Goal: Information Seeking & Learning: Learn about a topic

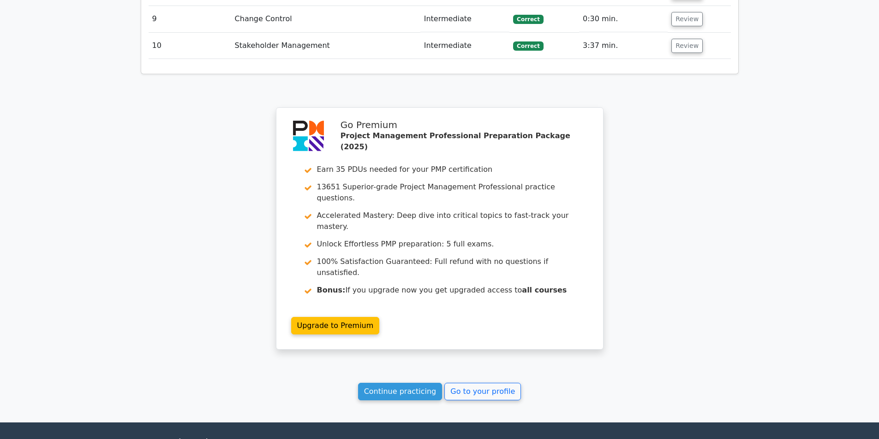
scroll to position [1520, 0]
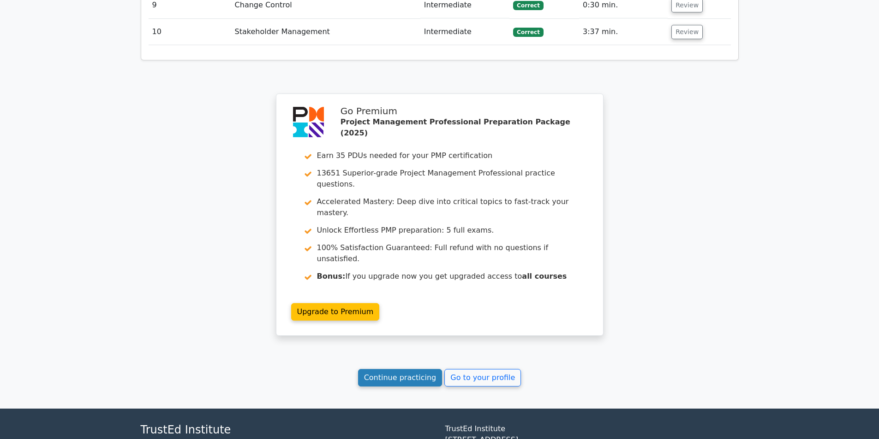
click at [432, 369] on link "Continue practicing" at bounding box center [400, 378] width 84 height 18
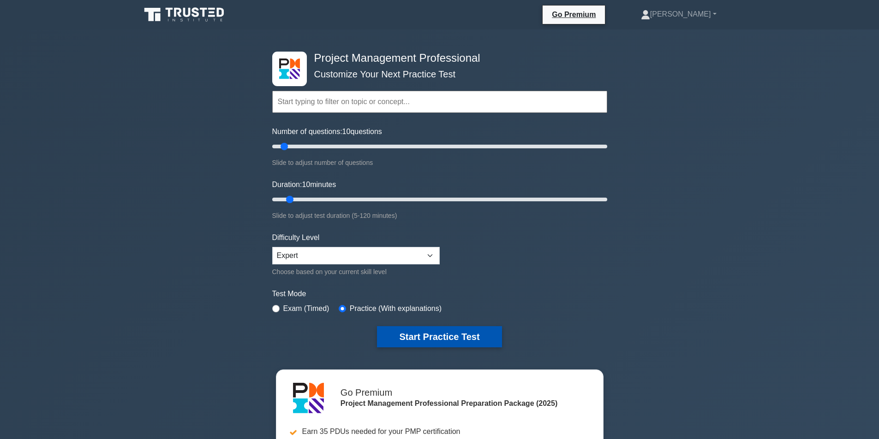
click at [409, 332] on button "Start Practice Test" at bounding box center [439, 337] width 125 height 21
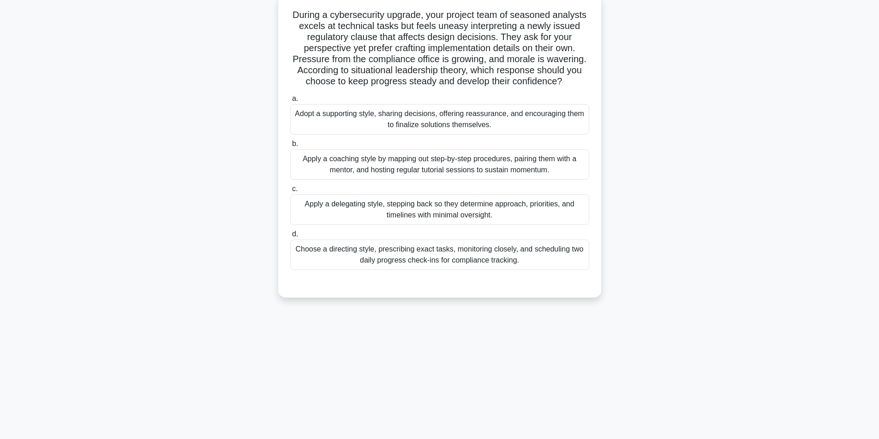
scroll to position [59, 0]
click at [465, 169] on div "Apply a coaching style by mapping out step-by-step procedures, pairing them wit…" at bounding box center [439, 163] width 299 height 30
click at [290, 146] on input "b. Apply a coaching style by mapping out step-by-step procedures, pairing them …" at bounding box center [290, 143] width 0 height 6
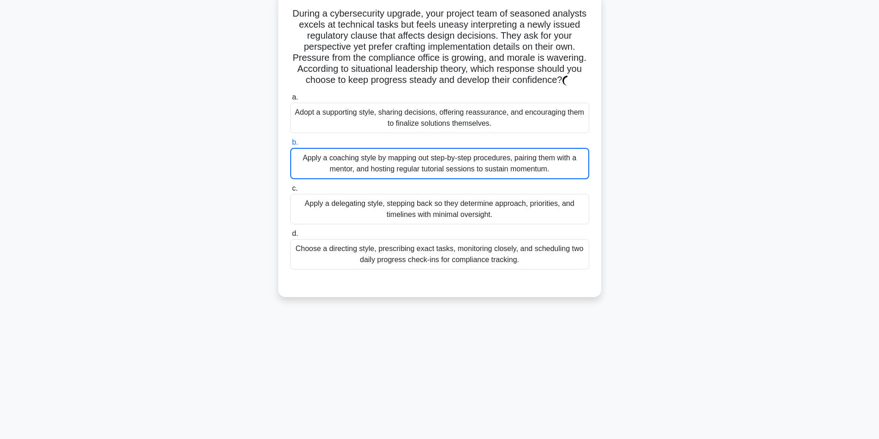
click at [409, 170] on div "Apply a coaching style by mapping out step-by-step procedures, pairing them wit…" at bounding box center [439, 163] width 299 height 31
click at [290, 146] on input "b. Apply a coaching style by mapping out step-by-step procedures, pairing them …" at bounding box center [290, 143] width 0 height 6
click at [409, 170] on div "Apply a coaching style by mapping out step-by-step procedures, pairing them wit…" at bounding box center [439, 163] width 299 height 31
click at [290, 146] on input "b. Apply a coaching style by mapping out step-by-step procedures, pairing them …" at bounding box center [290, 143] width 0 height 6
click at [432, 164] on div "Apply a coaching style by mapping out step-by-step procedures, pairing them wit…" at bounding box center [439, 163] width 299 height 31
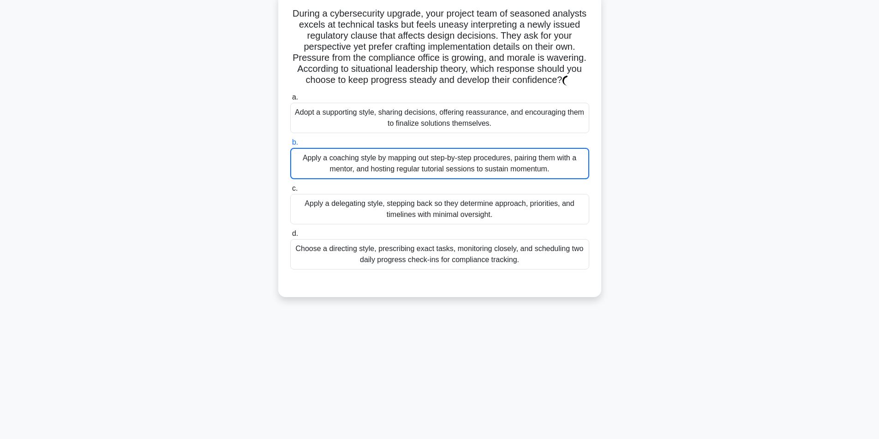
click at [290, 146] on input "b. Apply a coaching style by mapping out step-by-step procedures, pairing them …" at bounding box center [290, 143] width 0 height 6
click at [432, 164] on div "Apply a coaching style by mapping out step-by-step procedures, pairing them wit…" at bounding box center [439, 163] width 299 height 31
click at [290, 146] on input "b. Apply a coaching style by mapping out step-by-step procedures, pairing them …" at bounding box center [290, 143] width 0 height 6
click at [432, 164] on div "Apply a coaching style by mapping out step-by-step procedures, pairing them wit…" at bounding box center [439, 163] width 299 height 31
click at [290, 146] on input "b. Apply a coaching style by mapping out step-by-step procedures, pairing them …" at bounding box center [290, 143] width 0 height 6
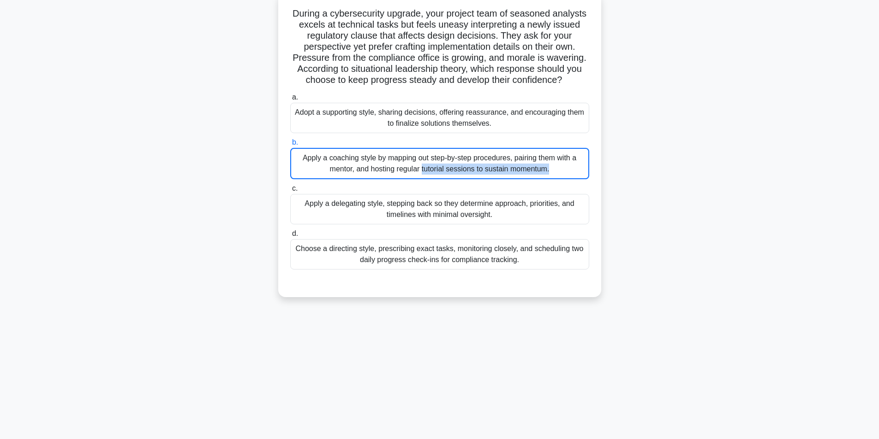
click at [493, 174] on div "Apply a coaching style by mapping out step-by-step procedures, pairing them wit…" at bounding box center [439, 163] width 299 height 31
click at [290, 146] on input "b. Apply a coaching style by mapping out step-by-step procedures, pairing them …" at bounding box center [290, 143] width 0 height 6
click at [493, 174] on div "Apply a coaching style by mapping out step-by-step procedures, pairing them wit…" at bounding box center [439, 163] width 299 height 31
click at [290, 146] on input "b. Apply a coaching style by mapping out step-by-step procedures, pairing them …" at bounding box center [290, 143] width 0 height 6
click at [447, 164] on div "Apply a coaching style by mapping out step-by-step procedures, pairing them wit…" at bounding box center [439, 163] width 299 height 31
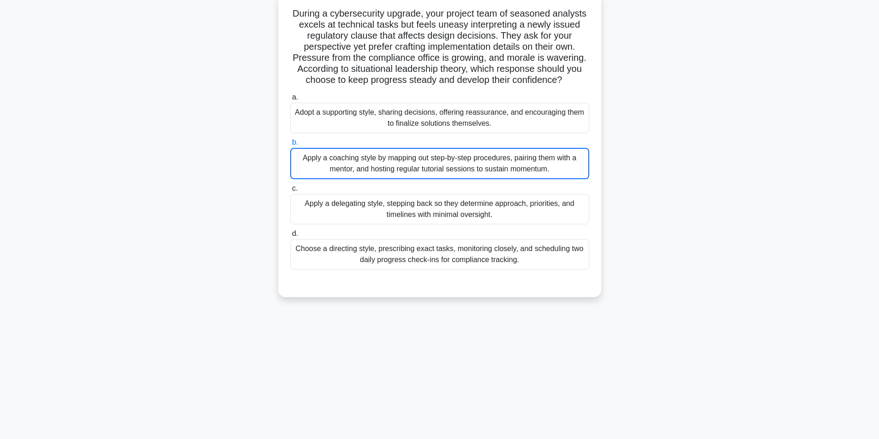
click at [290, 146] on input "b. Apply a coaching style by mapping out step-by-step procedures, pairing them …" at bounding box center [290, 143] width 0 height 6
click at [447, 164] on div "Apply a coaching style by mapping out step-by-step procedures, pairing them wit…" at bounding box center [439, 163] width 299 height 31
click at [290, 146] on input "b. Apply a coaching style by mapping out step-by-step procedures, pairing them …" at bounding box center [290, 143] width 0 height 6
click at [447, 164] on div "Apply a coaching style by mapping out step-by-step procedures, pairing them wit…" at bounding box center [439, 163] width 299 height 31
click at [290, 146] on input "b. Apply a coaching style by mapping out step-by-step procedures, pairing them …" at bounding box center [290, 143] width 0 height 6
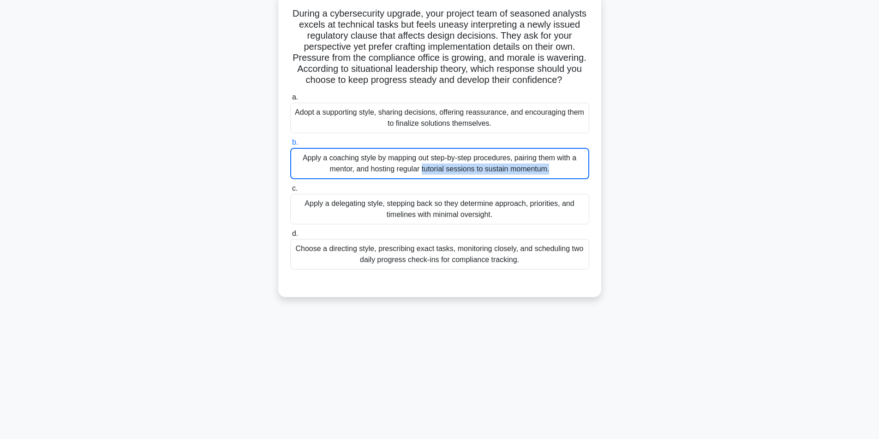
click at [447, 164] on div "Apply a coaching style by mapping out step-by-step procedures, pairing them wit…" at bounding box center [439, 163] width 299 height 31
click at [290, 146] on input "b. Apply a coaching style by mapping out step-by-step procedures, pairing them …" at bounding box center [290, 143] width 0 height 6
click at [447, 164] on div "Apply a coaching style by mapping out step-by-step procedures, pairing them wit…" at bounding box center [439, 163] width 299 height 31
click at [290, 146] on input "b. Apply a coaching style by mapping out step-by-step procedures, pairing them …" at bounding box center [290, 143] width 0 height 6
click at [447, 164] on div "Apply a coaching style by mapping out step-by-step procedures, pairing them wit…" at bounding box center [439, 163] width 299 height 31
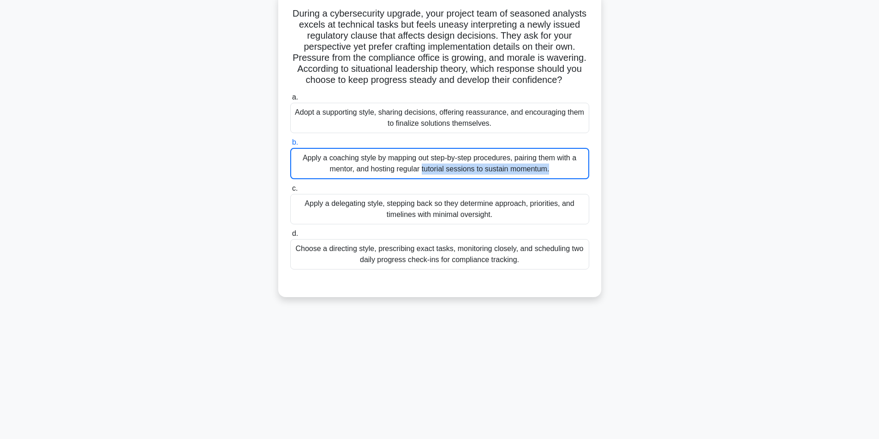
click at [290, 146] on input "b. Apply a coaching style by mapping out step-by-step procedures, pairing them …" at bounding box center [290, 143] width 0 height 6
click at [447, 164] on div "Apply a coaching style by mapping out step-by-step procedures, pairing them wit…" at bounding box center [439, 163] width 299 height 31
click at [290, 146] on input "b. Apply a coaching style by mapping out step-by-step procedures, pairing them …" at bounding box center [290, 143] width 0 height 6
click at [447, 164] on div "Apply a coaching style by mapping out step-by-step procedures, pairing them wit…" at bounding box center [439, 163] width 299 height 31
click at [290, 146] on input "b. Apply a coaching style by mapping out step-by-step procedures, pairing them …" at bounding box center [290, 143] width 0 height 6
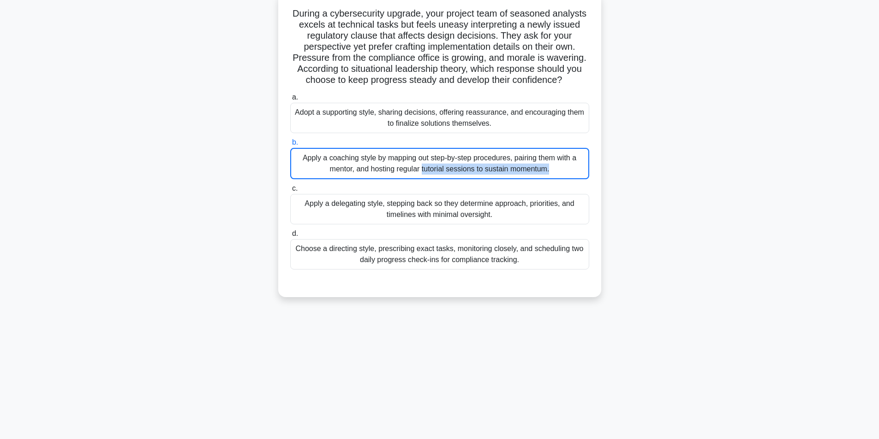
click at [447, 164] on div "Apply a coaching style by mapping out step-by-step procedures, pairing them wit…" at bounding box center [439, 163] width 299 height 31
click at [290, 146] on input "b. Apply a coaching style by mapping out step-by-step procedures, pairing them …" at bounding box center [290, 143] width 0 height 6
click at [447, 164] on div "Apply a coaching style by mapping out step-by-step procedures, pairing them wit…" at bounding box center [439, 163] width 299 height 31
click at [290, 146] on input "b. Apply a coaching style by mapping out step-by-step procedures, pairing them …" at bounding box center [290, 143] width 0 height 6
click at [446, 164] on div "Apply a coaching style by mapping out step-by-step procedures, pairing them wit…" at bounding box center [439, 163] width 299 height 31
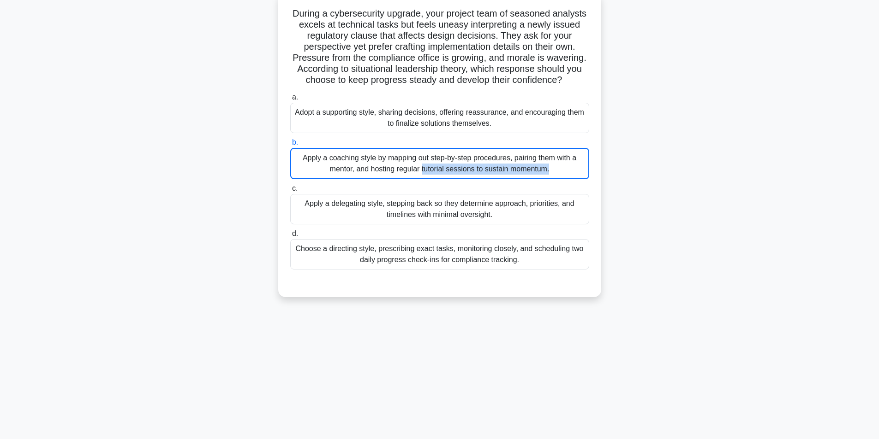
click at [290, 146] on input "b. Apply a coaching style by mapping out step-by-step procedures, pairing them …" at bounding box center [290, 143] width 0 height 6
click at [446, 164] on div "Apply a coaching style by mapping out step-by-step procedures, pairing them wit…" at bounding box center [439, 163] width 299 height 31
click at [290, 146] on input "b. Apply a coaching style by mapping out step-by-step procedures, pairing them …" at bounding box center [290, 143] width 0 height 6
click at [569, 168] on div "Apply a coaching style by mapping out step-by-step procedures, pairing them wit…" at bounding box center [439, 163] width 299 height 31
click at [290, 146] on input "b. Apply a coaching style by mapping out step-by-step procedures, pairing them …" at bounding box center [290, 143] width 0 height 6
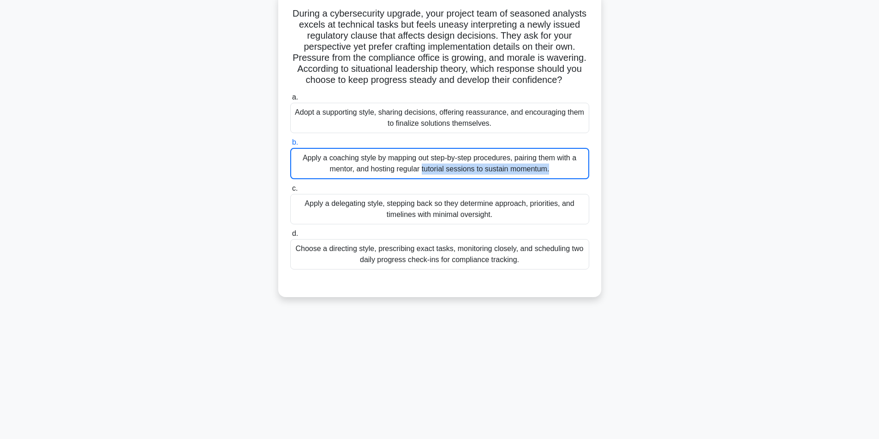
click at [569, 168] on div "Apply a coaching style by mapping out step-by-step procedures, pairing them wit…" at bounding box center [439, 163] width 299 height 31
click at [290, 146] on input "b. Apply a coaching style by mapping out step-by-step procedures, pairing them …" at bounding box center [290, 143] width 0 height 6
click at [569, 168] on div "Apply a coaching style by mapping out step-by-step procedures, pairing them wit…" at bounding box center [439, 163] width 299 height 31
click at [290, 146] on input "b. Apply a coaching style by mapping out step-by-step procedures, pairing them …" at bounding box center [290, 143] width 0 height 6
click at [569, 168] on div "Apply a coaching style by mapping out step-by-step procedures, pairing them wit…" at bounding box center [439, 163] width 299 height 31
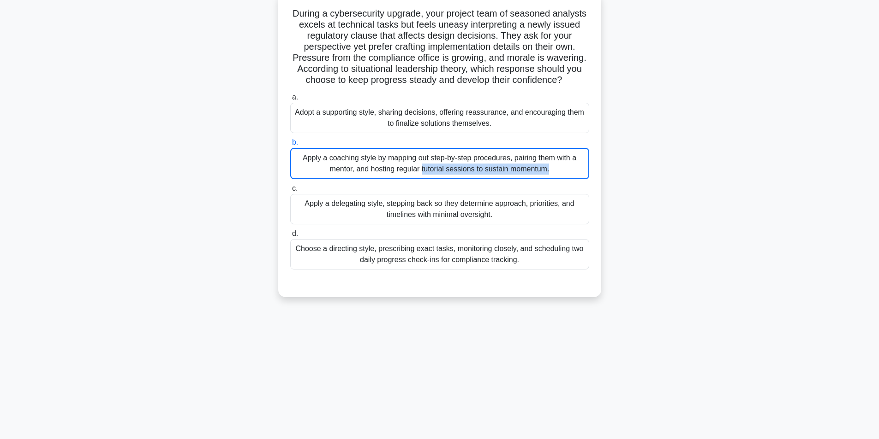
click at [290, 146] on input "b. Apply a coaching style by mapping out step-by-step procedures, pairing them …" at bounding box center [290, 143] width 0 height 6
click at [558, 174] on div "Apply a coaching style by mapping out step-by-step procedures, pairing them wit…" at bounding box center [439, 163] width 299 height 31
click at [290, 146] on input "b. Apply a coaching style by mapping out step-by-step procedures, pairing them …" at bounding box center [290, 143] width 0 height 6
click at [558, 174] on div "Apply a coaching style by mapping out step-by-step procedures, pairing them wit…" at bounding box center [439, 163] width 299 height 31
click at [290, 146] on input "b. Apply a coaching style by mapping out step-by-step procedures, pairing them …" at bounding box center [290, 143] width 0 height 6
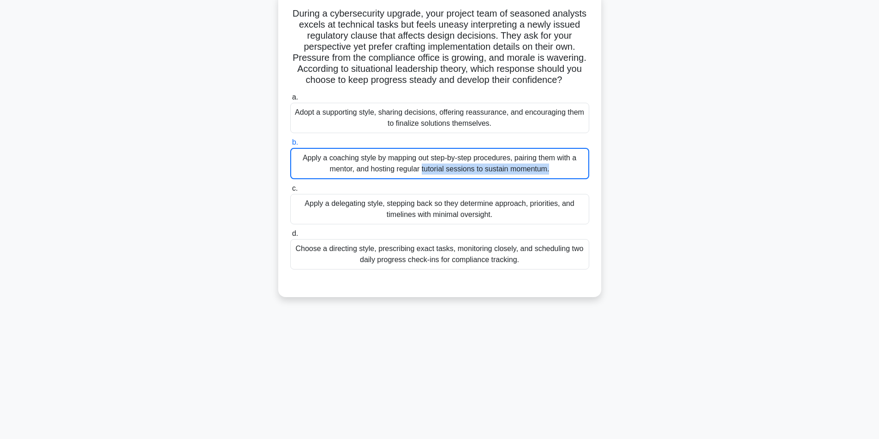
click at [558, 174] on div "Apply a coaching style by mapping out step-by-step procedures, pairing them wit…" at bounding box center [439, 163] width 299 height 31
click at [290, 146] on input "b. Apply a coaching style by mapping out step-by-step procedures, pairing them …" at bounding box center [290, 143] width 0 height 6
click at [558, 174] on div "Apply a coaching style by mapping out step-by-step procedures, pairing them wit…" at bounding box center [439, 163] width 299 height 31
click at [290, 146] on input "b. Apply a coaching style by mapping out step-by-step procedures, pairing them …" at bounding box center [290, 143] width 0 height 6
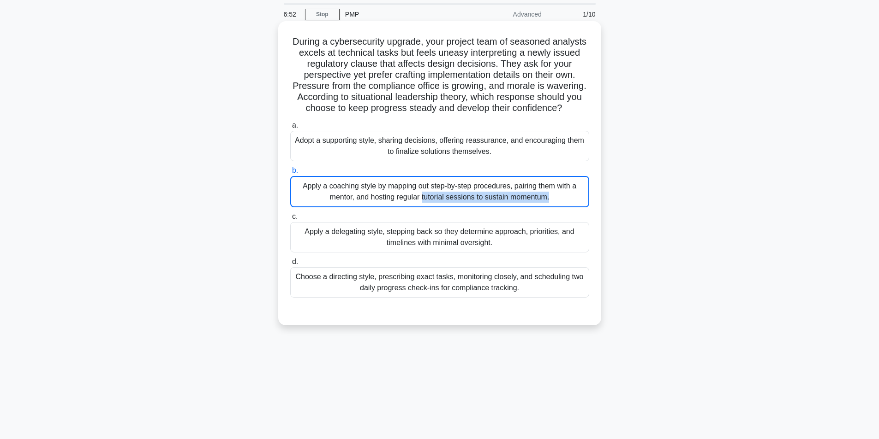
scroll to position [0, 0]
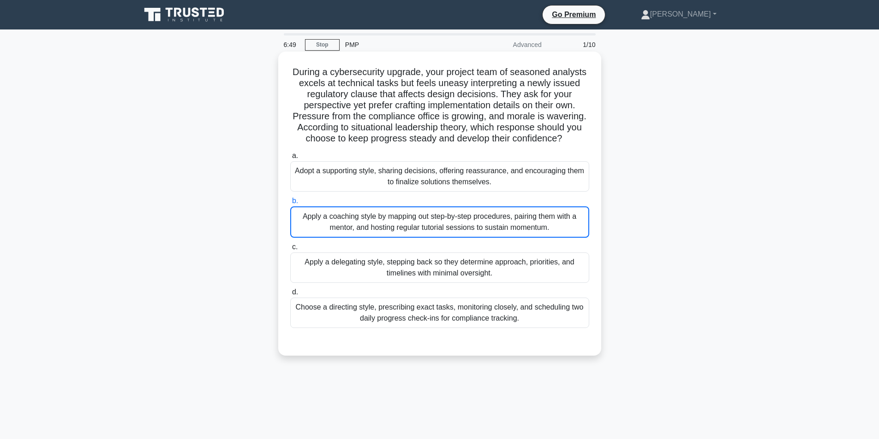
click at [521, 137] on h5 "During a cybersecurity upgrade, your project team of seasoned analysts excels a…" at bounding box center [439, 105] width 301 height 78
click at [459, 228] on div "Apply a coaching style by mapping out step-by-step procedures, pairing them wit…" at bounding box center [439, 222] width 299 height 31
click at [290, 204] on input "b. Apply a coaching style by mapping out step-by-step procedures, pairing them …" at bounding box center [290, 201] width 0 height 6
click at [458, 228] on div "Apply a coaching style by mapping out step-by-step procedures, pairing them wit…" at bounding box center [439, 222] width 299 height 31
click at [290, 204] on input "b. Apply a coaching style by mapping out step-by-step procedures, pairing them …" at bounding box center [290, 201] width 0 height 6
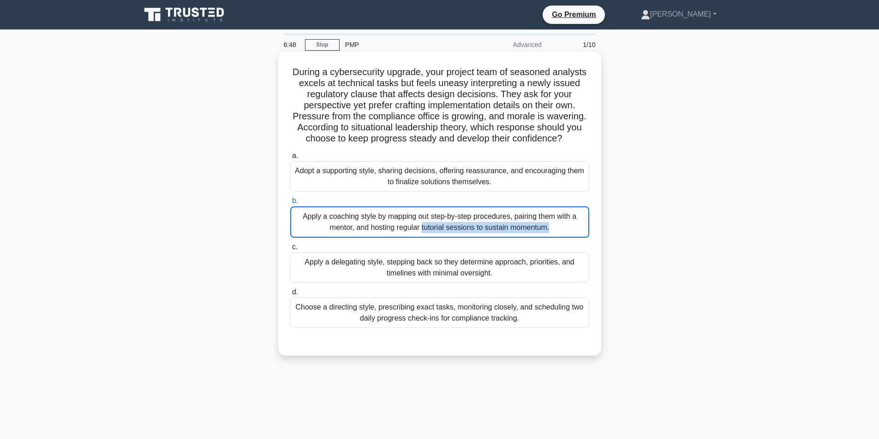
click at [458, 227] on div "Apply a coaching style by mapping out step-by-step procedures, pairing them wit…" at bounding box center [439, 222] width 299 height 31
click at [290, 204] on input "b. Apply a coaching style by mapping out step-by-step procedures, pairing them …" at bounding box center [290, 201] width 0 height 6
click at [441, 177] on div "Adopt a supporting style, sharing decisions, offering reassurance, and encourag…" at bounding box center [439, 176] width 299 height 30
click at [290, 159] on input "a. Adopt a supporting style, sharing decisions, offering reassurance, and encou…" at bounding box center [290, 156] width 0 height 6
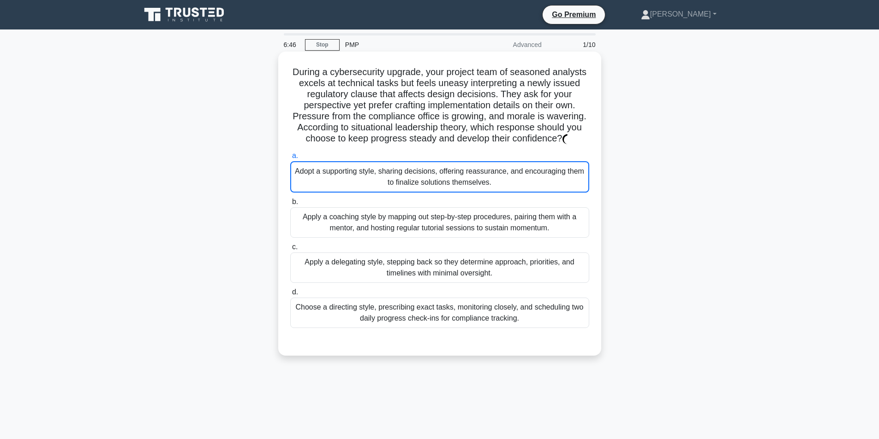
click at [411, 220] on div "Apply a coaching style by mapping out step-by-step procedures, pairing them wit…" at bounding box center [439, 223] width 299 height 30
click at [290, 205] on input "b. Apply a coaching style by mapping out step-by-step procedures, pairing them …" at bounding box center [290, 202] width 0 height 6
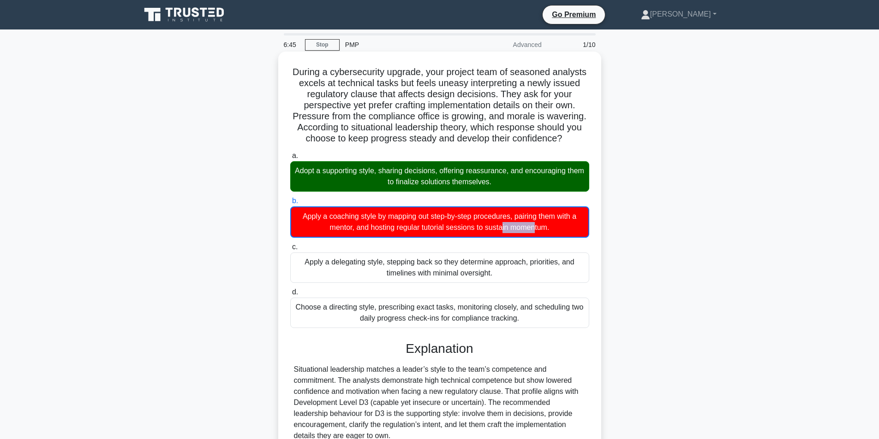
click at [411, 219] on div "Apply a coaching style by mapping out step-by-step procedures, pairing them wit…" at bounding box center [439, 222] width 299 height 31
click at [290, 204] on input "b. Apply a coaching style by mapping out step-by-step procedures, pairing them …" at bounding box center [290, 201] width 0 height 6
click at [411, 219] on div "Apply a coaching style by mapping out step-by-step procedures, pairing them wit…" at bounding box center [439, 222] width 299 height 31
click at [290, 204] on input "b. Apply a coaching style by mapping out step-by-step procedures, pairing them …" at bounding box center [290, 201] width 0 height 6
click at [468, 176] on div "Adopt a supporting style, sharing decisions, offering reassurance, and encourag…" at bounding box center [439, 176] width 299 height 30
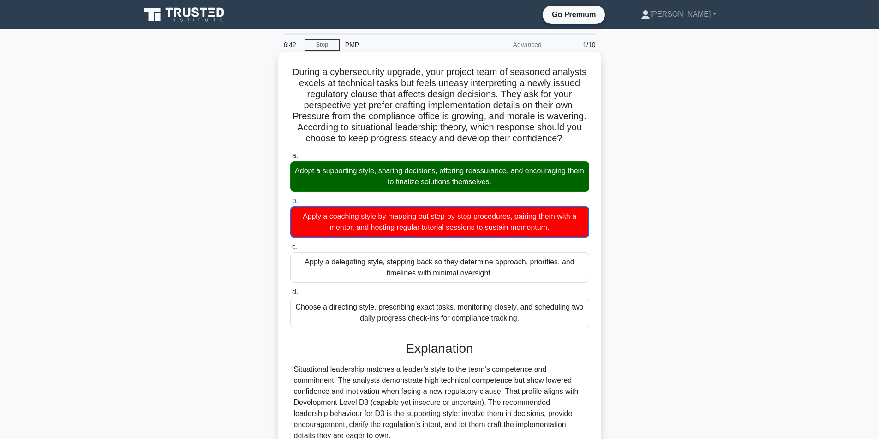
click at [290, 159] on input "a. Adopt a supporting style, sharing decisions, offering reassurance, and encou…" at bounding box center [290, 156] width 0 height 6
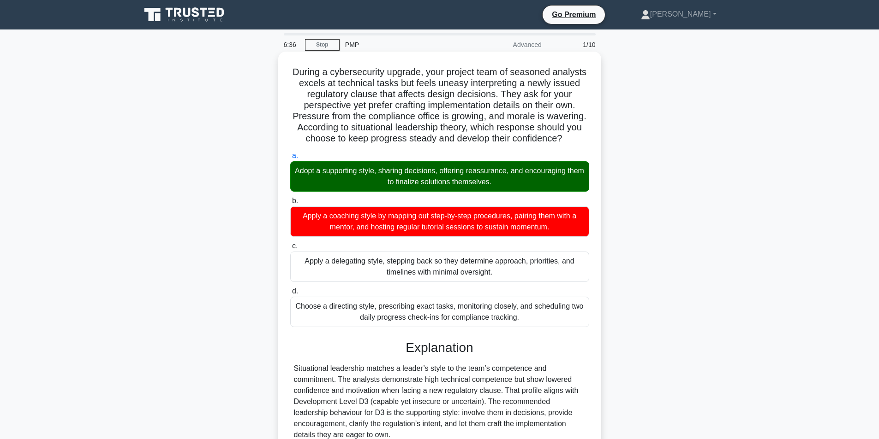
click at [475, 184] on div "Adopt a supporting style, sharing decisions, offering reassurance, and encourag…" at bounding box center [439, 176] width 299 height 30
click at [290, 159] on input "a. Adopt a supporting style, sharing decisions, offering reassurance, and encou…" at bounding box center [290, 156] width 0 height 6
click at [476, 183] on div "Adopt a supporting style, sharing decisions, offering reassurance, and encourag…" at bounding box center [439, 176] width 299 height 30
click at [290, 159] on input "a. Adopt a supporting style, sharing decisions, offering reassurance, and encou…" at bounding box center [290, 156] width 0 height 6
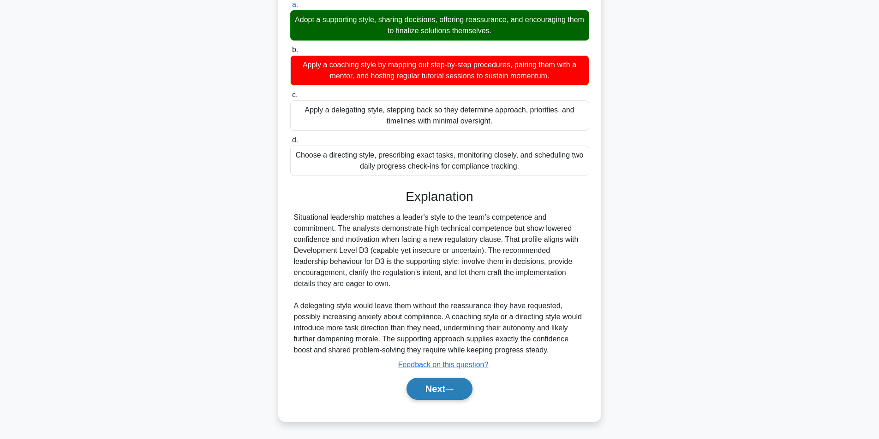
click at [429, 392] on button "Next" at bounding box center [439, 389] width 66 height 22
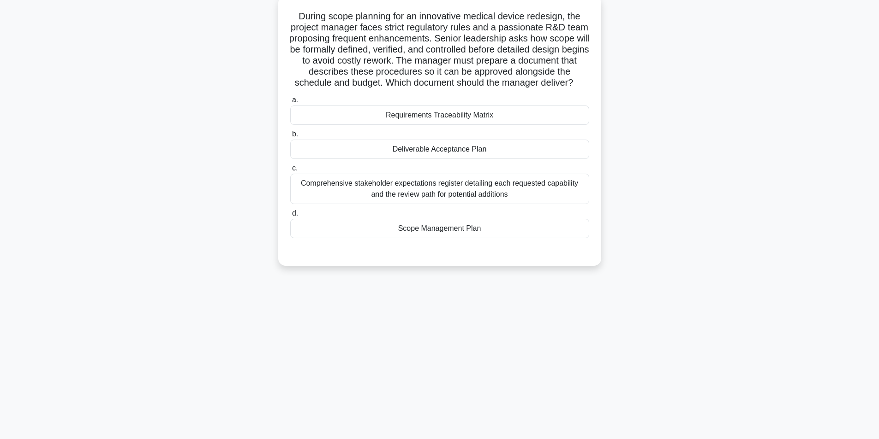
scroll to position [59, 0]
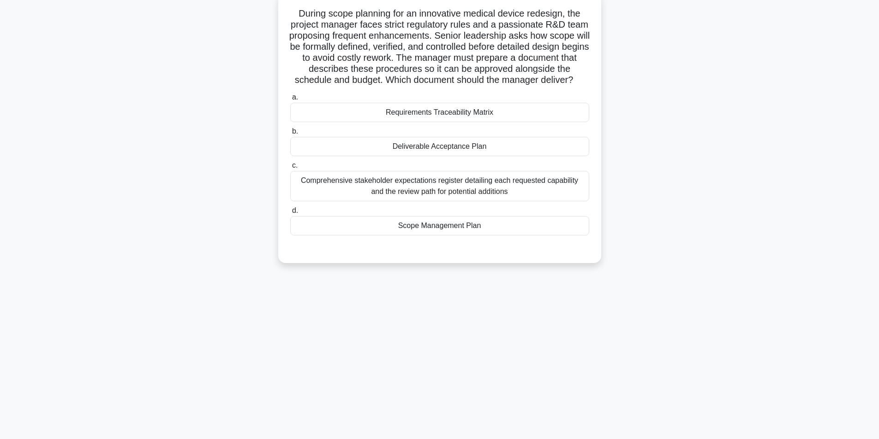
click at [459, 235] on div "Scope Management Plan" at bounding box center [439, 225] width 299 height 19
click at [290, 214] on input "d. Scope Management Plan" at bounding box center [290, 211] width 0 height 6
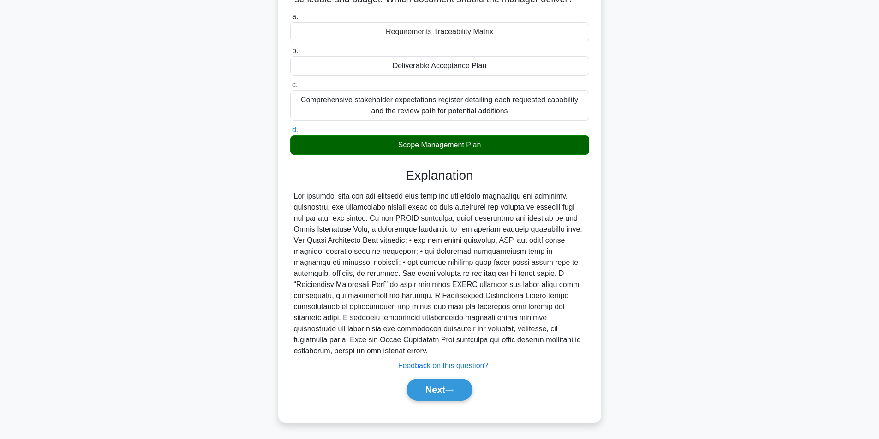
scroll to position [141, 0]
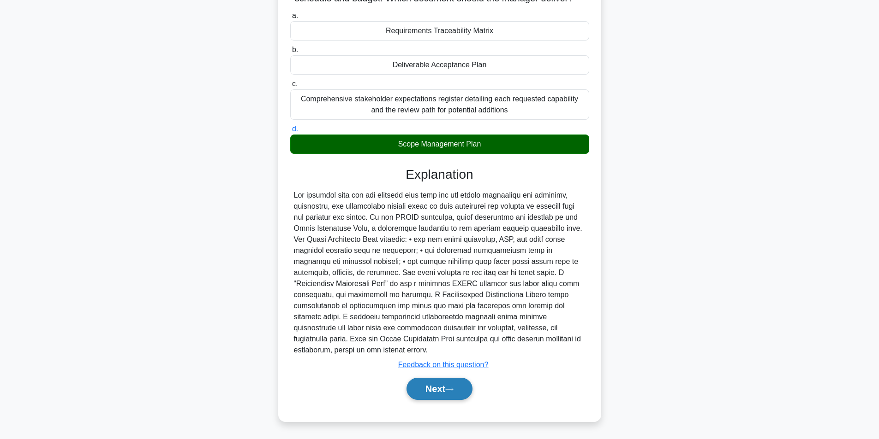
click at [429, 384] on button "Next" at bounding box center [439, 389] width 66 height 22
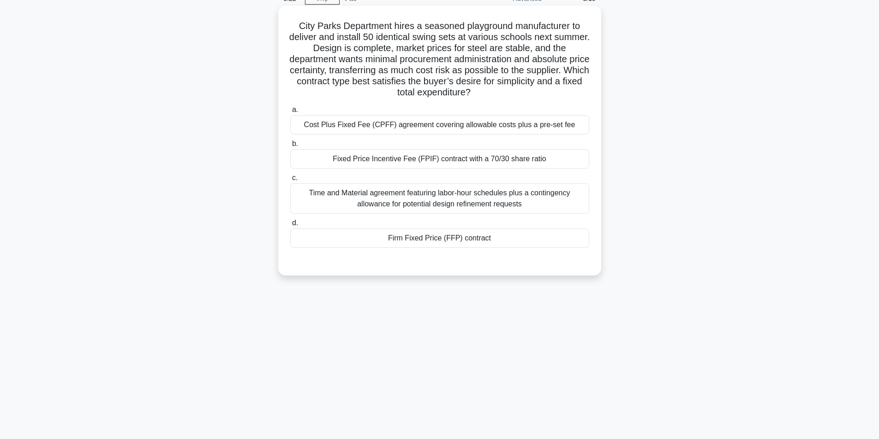
scroll to position [59, 0]
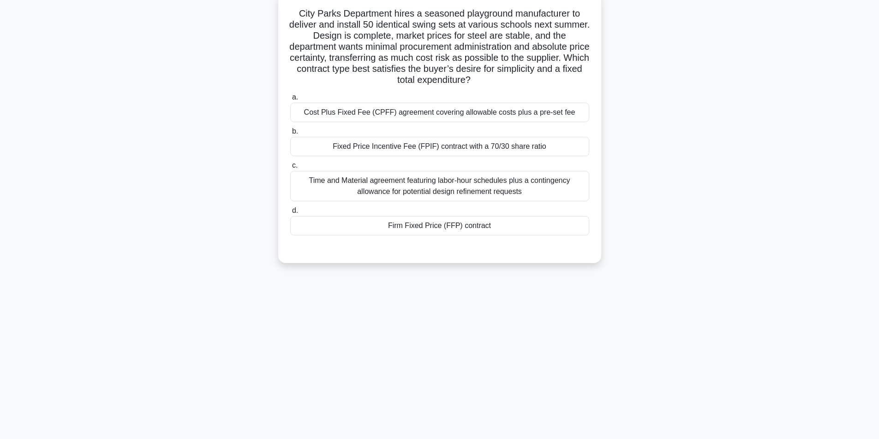
click at [425, 224] on div "Firm Fixed Price (FFP) contract" at bounding box center [439, 225] width 299 height 19
click at [290, 214] on input "d. Firm Fixed Price (FFP) contract" at bounding box center [290, 211] width 0 height 6
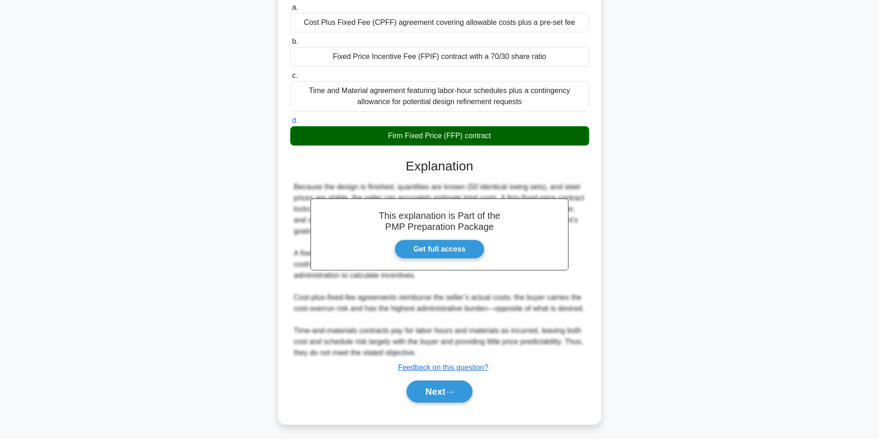
scroll to position [152, 0]
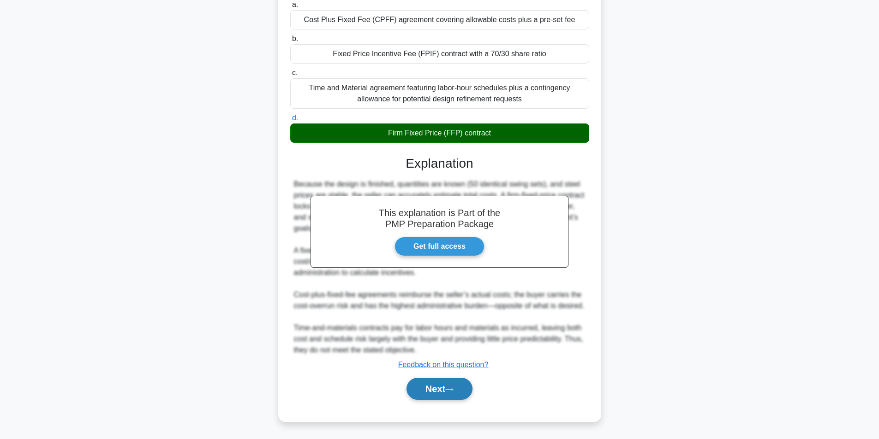
click at [412, 386] on button "Next" at bounding box center [439, 389] width 66 height 22
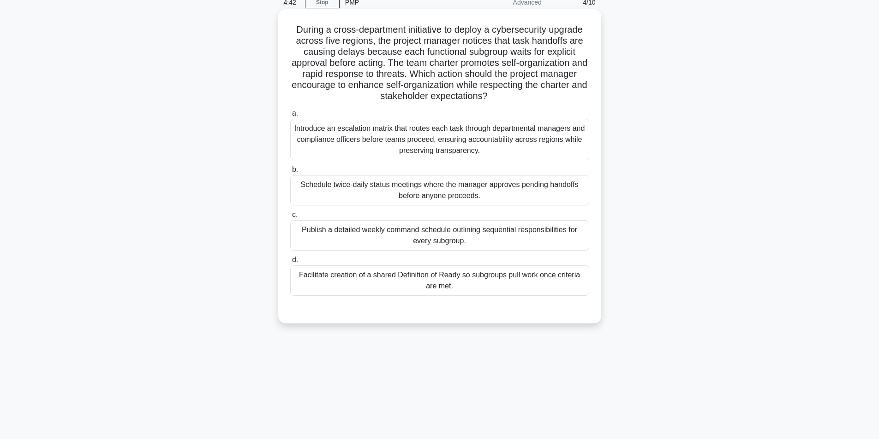
scroll to position [59, 0]
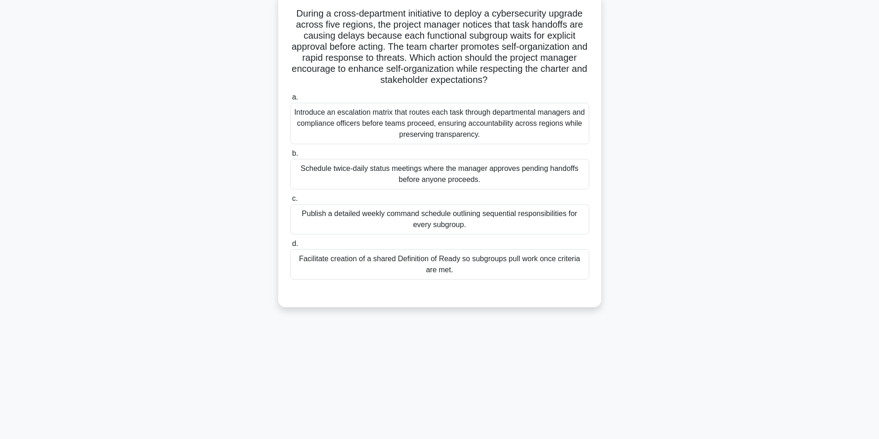
click at [416, 262] on div "Facilitate creation of a shared Definition of Ready so subgroups pull work once…" at bounding box center [439, 264] width 299 height 30
click at [290, 247] on input "d. Facilitate creation of a shared Definition of Ready so subgroups pull work o…" at bounding box center [290, 244] width 0 height 6
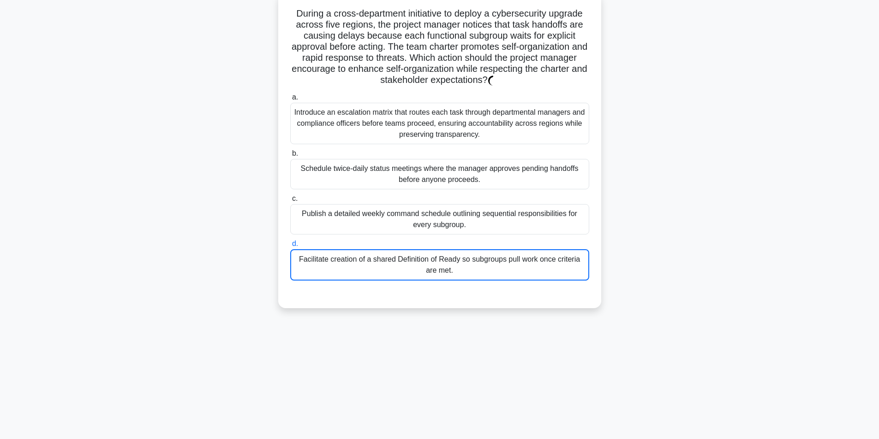
click at [470, 270] on div "Facilitate creation of a shared Definition of Ready so subgroups pull work once…" at bounding box center [439, 264] width 299 height 31
click at [290, 247] on input "d. Facilitate creation of a shared Definition of Ready so subgroups pull work o…" at bounding box center [290, 244] width 0 height 6
click at [469, 270] on div "Facilitate creation of a shared Definition of Ready so subgroups pull work once…" at bounding box center [439, 264] width 299 height 31
click at [290, 247] on input "d. Facilitate creation of a shared Definition of Ready so subgroups pull work o…" at bounding box center [290, 244] width 0 height 6
click at [469, 270] on div "Facilitate creation of a shared Definition of Ready so subgroups pull work once…" at bounding box center [439, 264] width 299 height 31
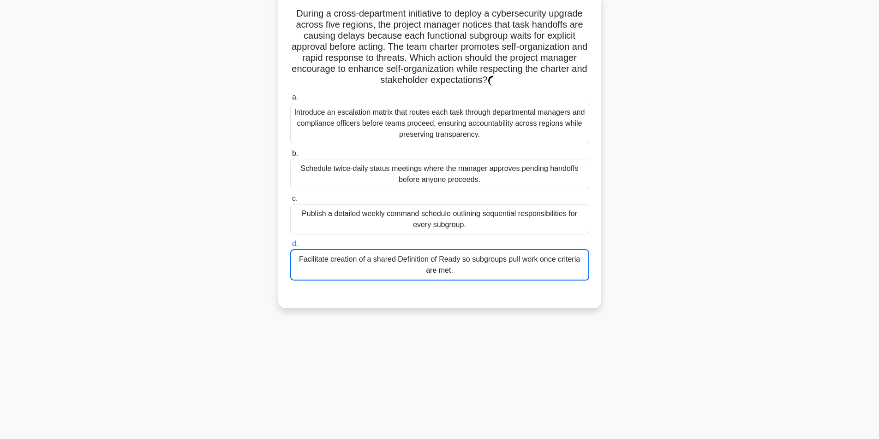
click at [290, 247] on input "d. Facilitate creation of a shared Definition of Ready so subgroups pull work o…" at bounding box center [290, 244] width 0 height 6
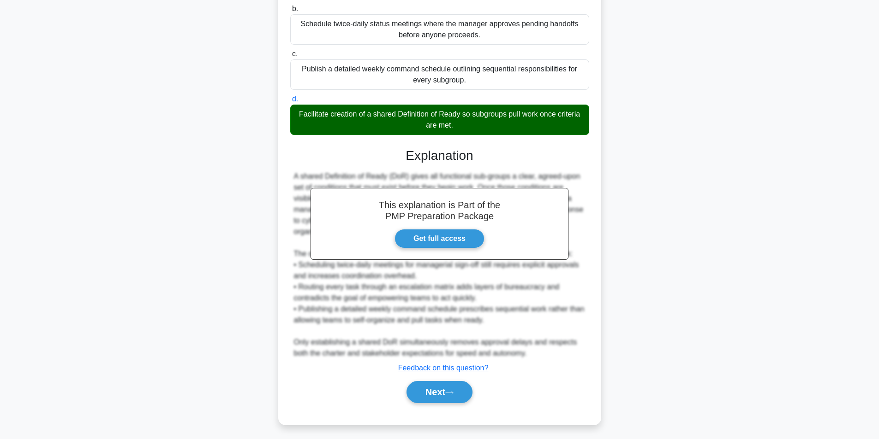
scroll to position [207, 0]
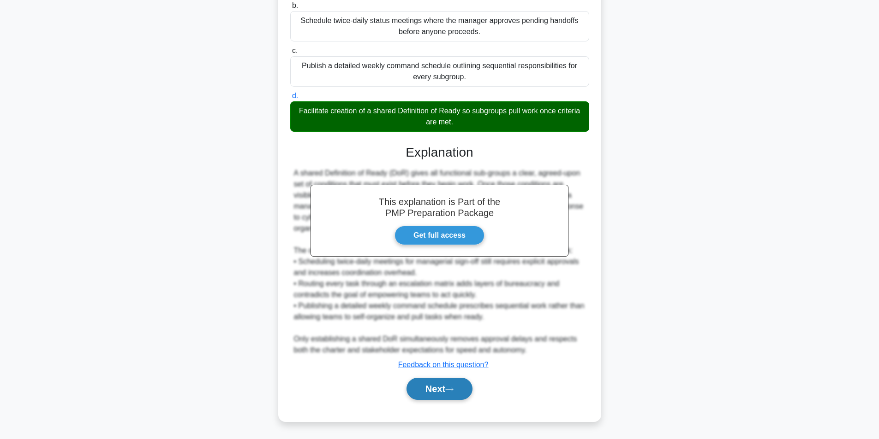
click at [440, 385] on button "Next" at bounding box center [439, 389] width 66 height 22
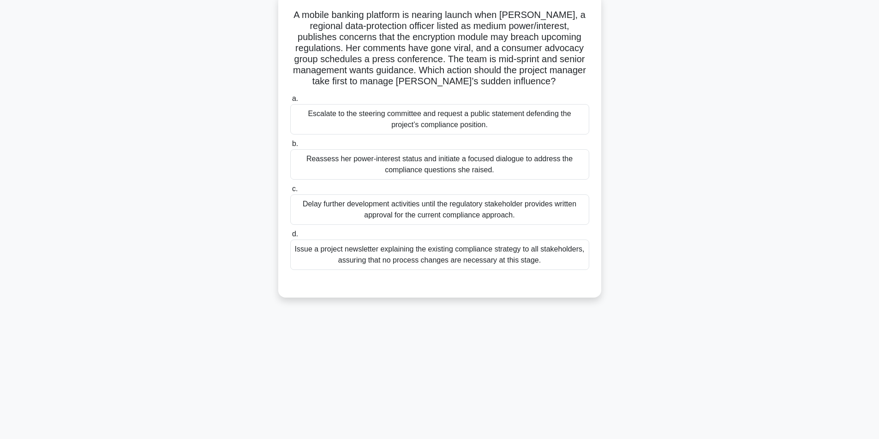
scroll to position [59, 0]
click at [415, 163] on div "Reassess her power-interest status and initiate a focused dialogue to address t…" at bounding box center [439, 163] width 299 height 30
click at [290, 146] on input "b. Reassess her power-interest status and initiate a focused dialogue to addres…" at bounding box center [290, 143] width 0 height 6
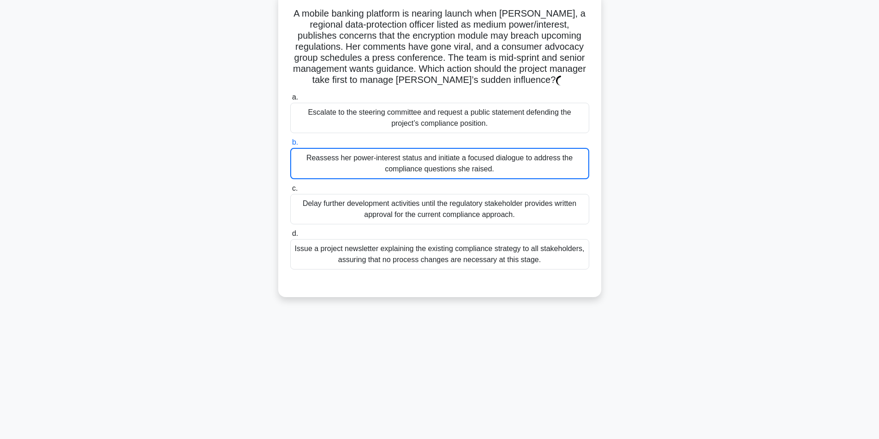
click at [411, 163] on div "Reassess her power-interest status and initiate a focused dialogue to address t…" at bounding box center [439, 163] width 299 height 31
click at [290, 146] on input "b. Reassess her power-interest status and initiate a focused dialogue to addres…" at bounding box center [290, 143] width 0 height 6
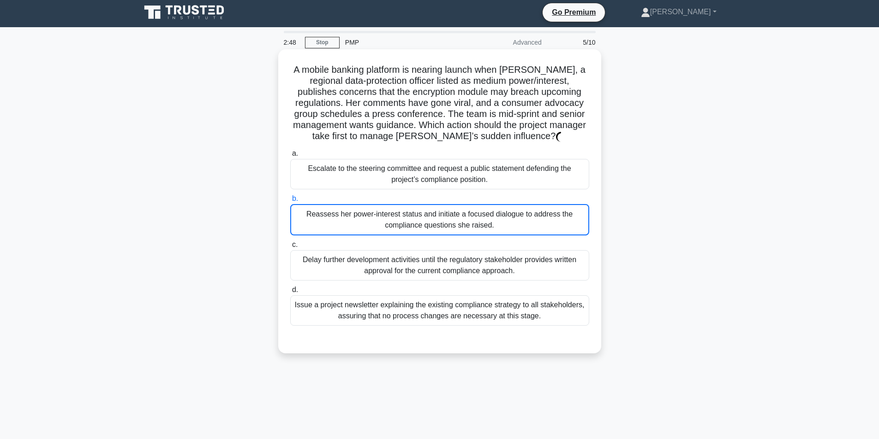
scroll to position [0, 0]
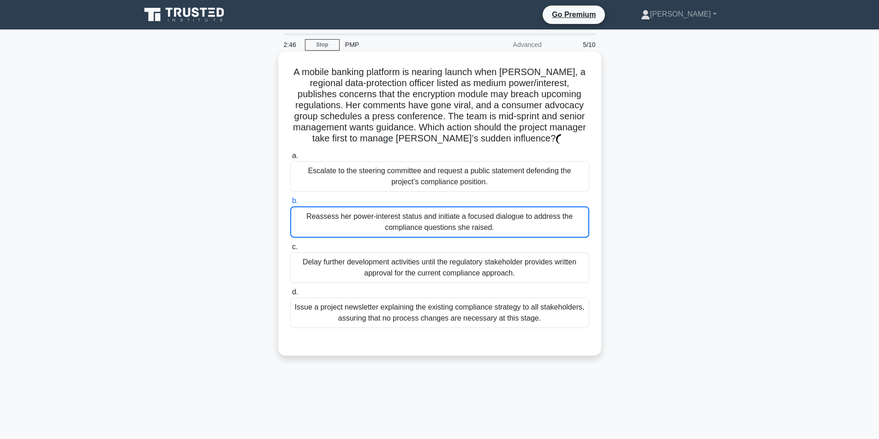
click at [402, 220] on div "Reassess her power-interest status and initiate a focused dialogue to address t…" at bounding box center [439, 222] width 299 height 31
click at [290, 204] on input "b. Reassess her power-interest status and initiate a focused dialogue to addres…" at bounding box center [290, 201] width 0 height 6
click at [402, 220] on div "Reassess her power-interest status and initiate a focused dialogue to address t…" at bounding box center [439, 222] width 299 height 31
click at [290, 204] on input "b. Reassess her power-interest status and initiate a focused dialogue to addres…" at bounding box center [290, 201] width 0 height 6
click at [402, 220] on div "Reassess her power-interest status and initiate a focused dialogue to address t…" at bounding box center [439, 222] width 299 height 31
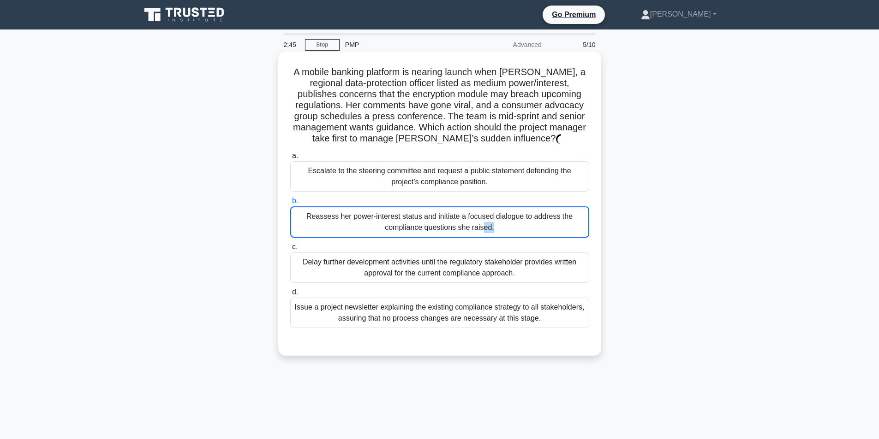
click at [290, 204] on input "b. Reassess her power-interest status and initiate a focused dialogue to addres…" at bounding box center [290, 201] width 0 height 6
click at [419, 216] on div "Reassess her power-interest status and initiate a focused dialogue to address t…" at bounding box center [439, 222] width 299 height 31
click at [290, 204] on input "b. Reassess her power-interest status and initiate a focused dialogue to addres…" at bounding box center [290, 201] width 0 height 6
click at [510, 236] on div "Reassess her power-interest status and initiate a focused dialogue to address t…" at bounding box center [439, 222] width 299 height 31
click at [290, 204] on input "b. Reassess her power-interest status and initiate a focused dialogue to addres…" at bounding box center [290, 201] width 0 height 6
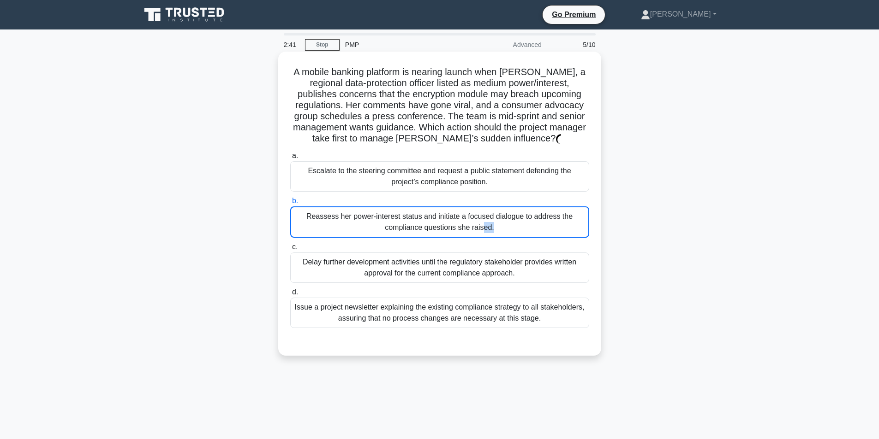
click at [511, 234] on div "Reassess her power-interest status and initiate a focused dialogue to address t…" at bounding box center [439, 222] width 299 height 31
click at [290, 204] on input "b. Reassess her power-interest status and initiate a focused dialogue to addres…" at bounding box center [290, 201] width 0 height 6
click at [532, 227] on div "Reassess her power-interest status and initiate a focused dialogue to address t…" at bounding box center [439, 222] width 299 height 31
click at [290, 204] on input "b. Reassess her power-interest status and initiate a focused dialogue to addres…" at bounding box center [290, 201] width 0 height 6
click at [532, 227] on div "Reassess her power-interest status and initiate a focused dialogue to address t…" at bounding box center [439, 222] width 299 height 31
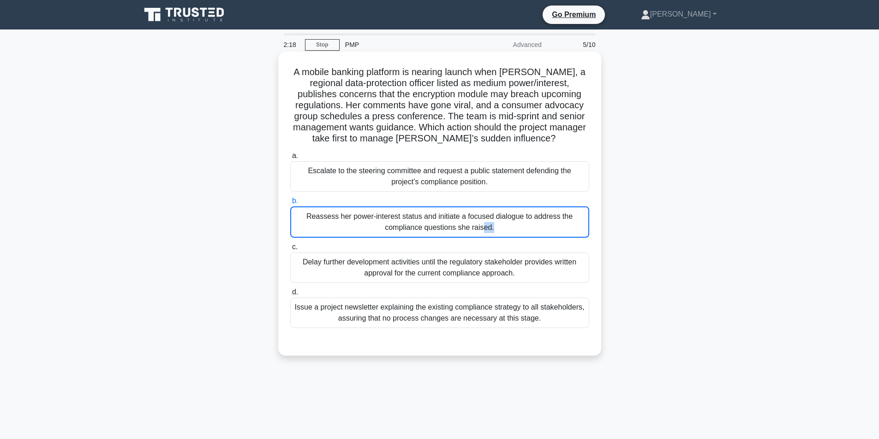
click at [290, 204] on input "b. Reassess her power-interest status and initiate a focused dialogue to addres…" at bounding box center [290, 201] width 0 height 6
click at [532, 227] on div "Reassess her power-interest status and initiate a focused dialogue to address t…" at bounding box center [439, 222] width 299 height 31
click at [290, 204] on input "b. Reassess her power-interest status and initiate a focused dialogue to addres…" at bounding box center [290, 201] width 0 height 6
click at [531, 227] on div "Reassess her power-interest status and initiate a focused dialogue to address t…" at bounding box center [439, 222] width 299 height 31
click at [290, 204] on input "b. Reassess her power-interest status and initiate a focused dialogue to addres…" at bounding box center [290, 201] width 0 height 6
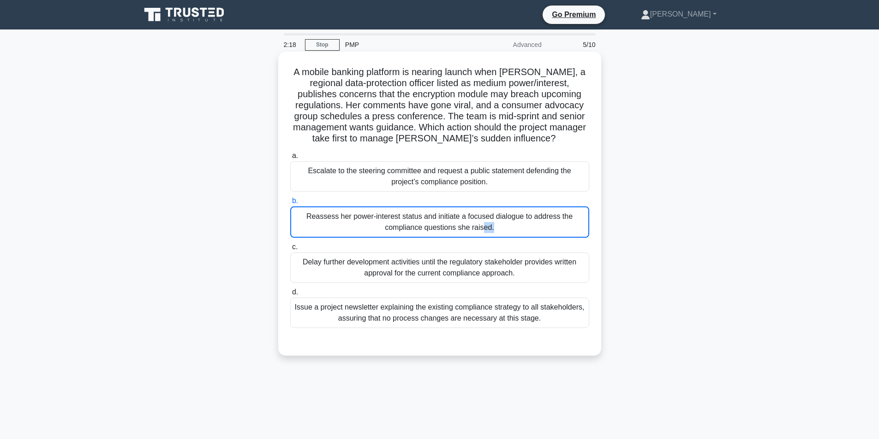
click at [531, 227] on div "Reassess her power-interest status and initiate a focused dialogue to address t…" at bounding box center [439, 222] width 299 height 31
click at [290, 204] on input "b. Reassess her power-interest status and initiate a focused dialogue to addres…" at bounding box center [290, 201] width 0 height 6
click at [451, 218] on div "Reassess her power-interest status and initiate a focused dialogue to address t…" at bounding box center [439, 222] width 299 height 31
click at [290, 204] on input "b. Reassess her power-interest status and initiate a focused dialogue to addres…" at bounding box center [290, 201] width 0 height 6
click at [451, 219] on div "Reassess her power-interest status and initiate a focused dialogue to address t…" at bounding box center [439, 222] width 299 height 31
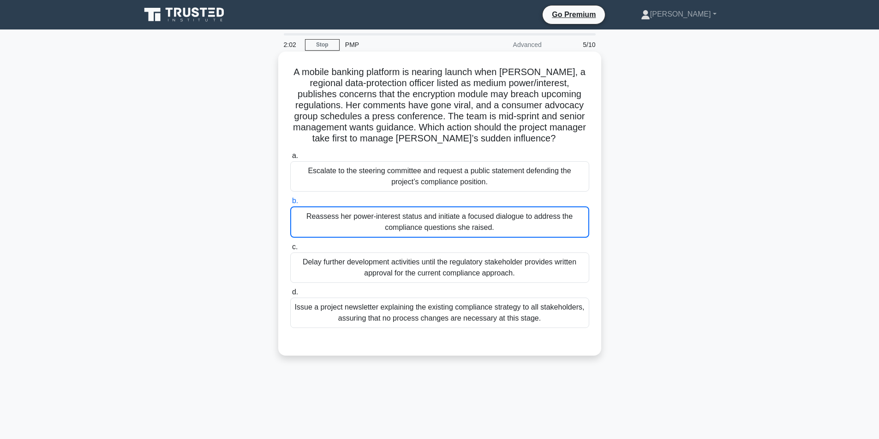
click at [290, 204] on input "b. Reassess her power-interest status and initiate a focused dialogue to addres…" at bounding box center [290, 201] width 0 height 6
click at [499, 224] on div "Reassess her power-interest status and initiate a focused dialogue to address t…" at bounding box center [439, 222] width 299 height 31
click at [290, 204] on input "b. Reassess her power-interest status and initiate a focused dialogue to addres…" at bounding box center [290, 201] width 0 height 6
click at [499, 224] on div "Reassess her power-interest status and initiate a focused dialogue to address t…" at bounding box center [439, 222] width 299 height 31
click at [290, 204] on input "b. Reassess her power-interest status and initiate a focused dialogue to addres…" at bounding box center [290, 201] width 0 height 6
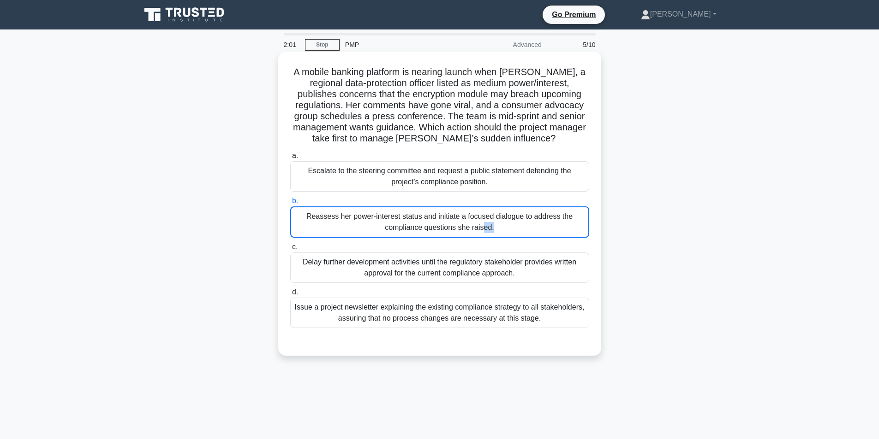
click at [499, 224] on div "Reassess her power-interest status and initiate a focused dialogue to address t…" at bounding box center [439, 222] width 299 height 31
click at [290, 204] on input "b. Reassess her power-interest status and initiate a focused dialogue to addres…" at bounding box center [290, 201] width 0 height 6
click at [499, 224] on div "Reassess her power-interest status and initiate a focused dialogue to address t…" at bounding box center [439, 222] width 299 height 31
click at [290, 204] on input "b. Reassess her power-interest status and initiate a focused dialogue to addres…" at bounding box center [290, 201] width 0 height 6
click at [499, 224] on div "Reassess her power-interest status and initiate a focused dialogue to address t…" at bounding box center [439, 222] width 299 height 31
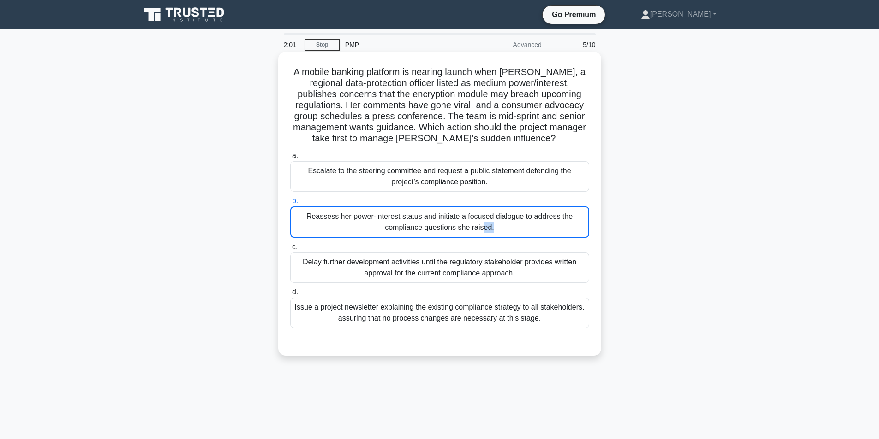
click at [290, 204] on input "b. Reassess her power-interest status and initiate a focused dialogue to addres…" at bounding box center [290, 201] width 0 height 6
click at [499, 224] on div "Reassess her power-interest status and initiate a focused dialogue to address t…" at bounding box center [439, 222] width 299 height 31
click at [290, 204] on input "b. Reassess her power-interest status and initiate a focused dialogue to addres…" at bounding box center [290, 201] width 0 height 6
click at [526, 232] on div "Reassess her power-interest status and initiate a focused dialogue to address t…" at bounding box center [439, 222] width 299 height 31
click at [290, 204] on input "b. Reassess her power-interest status and initiate a focused dialogue to addres…" at bounding box center [290, 201] width 0 height 6
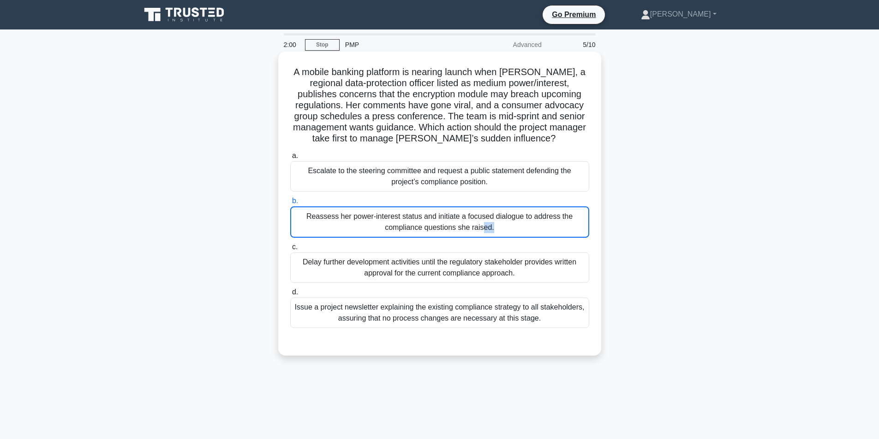
click at [526, 232] on div "Reassess her power-interest status and initiate a focused dialogue to address t…" at bounding box center [439, 222] width 299 height 31
click at [290, 204] on input "b. Reassess her power-interest status and initiate a focused dialogue to addres…" at bounding box center [290, 201] width 0 height 6
click at [526, 232] on div "Reassess her power-interest status and initiate a focused dialogue to address t…" at bounding box center [439, 222] width 299 height 31
click at [290, 204] on input "b. Reassess her power-interest status and initiate a focused dialogue to addres…" at bounding box center [290, 201] width 0 height 6
click at [526, 232] on div "Reassess her power-interest status and initiate a focused dialogue to address t…" at bounding box center [439, 222] width 299 height 31
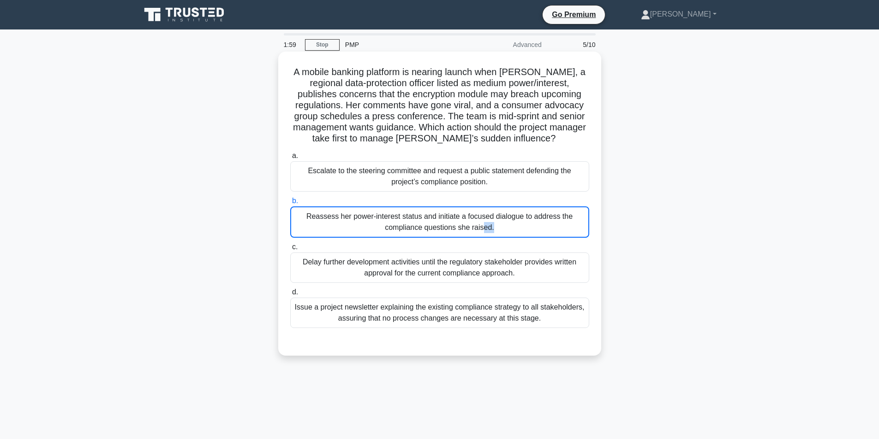
click at [290, 204] on input "b. Reassess her power-interest status and initiate a focused dialogue to addres…" at bounding box center [290, 201] width 0 height 6
click at [526, 232] on div "Reassess her power-interest status and initiate a focused dialogue to address t…" at bounding box center [439, 222] width 299 height 31
click at [290, 204] on input "b. Reassess her power-interest status and initiate a focused dialogue to addres…" at bounding box center [290, 201] width 0 height 6
click at [526, 232] on div "Reassess her power-interest status and initiate a focused dialogue to address t…" at bounding box center [439, 222] width 299 height 31
click at [290, 204] on input "b. Reassess her power-interest status and initiate a focused dialogue to addres…" at bounding box center [290, 201] width 0 height 6
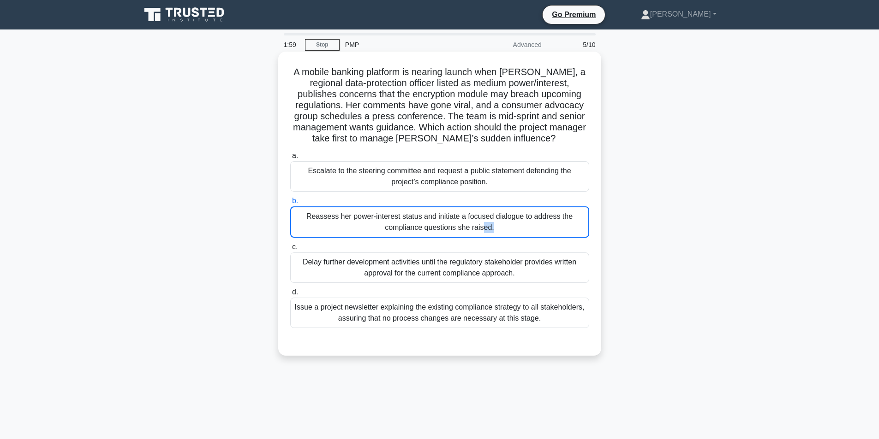
click at [526, 232] on div "Reassess her power-interest status and initiate a focused dialogue to address t…" at bounding box center [439, 222] width 299 height 31
click at [290, 204] on input "b. Reassess her power-interest status and initiate a focused dialogue to addres…" at bounding box center [290, 201] width 0 height 6
click at [526, 232] on div "Reassess her power-interest status and initiate a focused dialogue to address t…" at bounding box center [439, 222] width 299 height 31
click at [290, 204] on input "b. Reassess her power-interest status and initiate a focused dialogue to addres…" at bounding box center [290, 201] width 0 height 6
click at [526, 232] on div "Reassess her power-interest status and initiate a focused dialogue to address t…" at bounding box center [439, 222] width 299 height 31
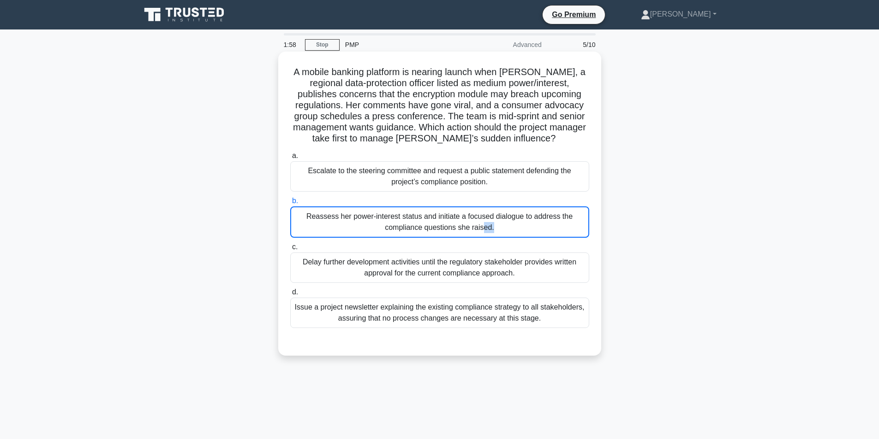
click at [290, 204] on input "b. Reassess her power-interest status and initiate a focused dialogue to addres…" at bounding box center [290, 201] width 0 height 6
click at [526, 232] on div "Reassess her power-interest status and initiate a focused dialogue to address t…" at bounding box center [439, 222] width 299 height 31
click at [290, 204] on input "b. Reassess her power-interest status and initiate a focused dialogue to addres…" at bounding box center [290, 201] width 0 height 6
click at [525, 233] on div "Reassess her power-interest status and initiate a focused dialogue to address t…" at bounding box center [439, 222] width 299 height 31
click at [290, 204] on input "b. Reassess her power-interest status and initiate a focused dialogue to addres…" at bounding box center [290, 201] width 0 height 6
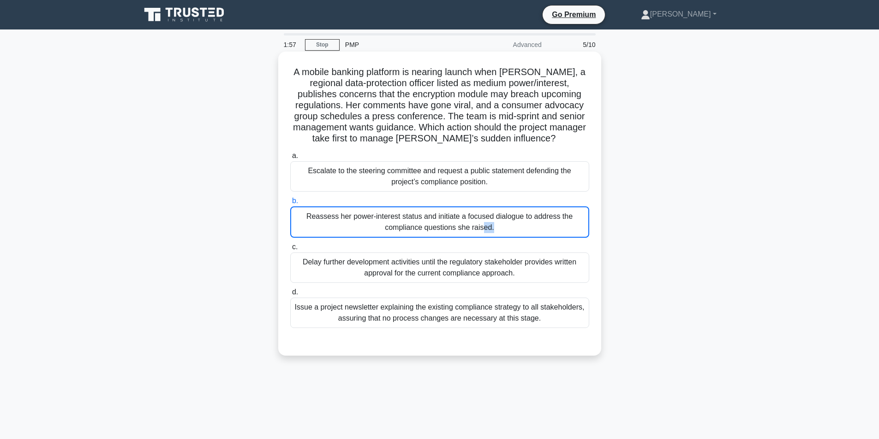
click at [525, 233] on div "Reassess her power-interest status and initiate a focused dialogue to address t…" at bounding box center [439, 222] width 299 height 31
click at [290, 204] on input "b. Reassess her power-interest status and initiate a focused dialogue to addres…" at bounding box center [290, 201] width 0 height 6
click at [525, 232] on div "Reassess her power-interest status and initiate a focused dialogue to address t…" at bounding box center [439, 222] width 299 height 31
click at [290, 204] on input "b. Reassess her power-interest status and initiate a focused dialogue to addres…" at bounding box center [290, 201] width 0 height 6
click at [525, 232] on div "Reassess her power-interest status and initiate a focused dialogue to address t…" at bounding box center [439, 222] width 299 height 31
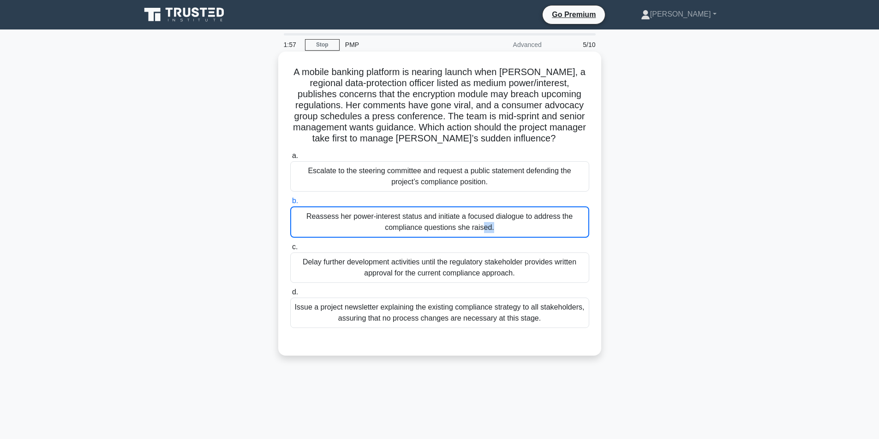
click at [290, 204] on input "b. Reassess her power-interest status and initiate a focused dialogue to addres…" at bounding box center [290, 201] width 0 height 6
click at [525, 232] on div "Reassess her power-interest status and initiate a focused dialogue to address t…" at bounding box center [439, 222] width 299 height 31
click at [290, 204] on input "b. Reassess her power-interest status and initiate a focused dialogue to addres…" at bounding box center [290, 201] width 0 height 6
click at [525, 232] on div "Reassess her power-interest status and initiate a focused dialogue to address t…" at bounding box center [439, 222] width 299 height 31
click at [290, 204] on input "b. Reassess her power-interest status and initiate a focused dialogue to addres…" at bounding box center [290, 201] width 0 height 6
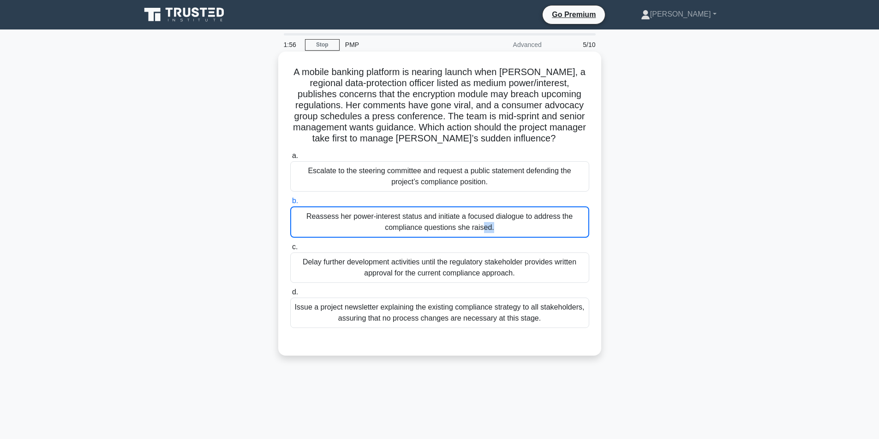
click at [525, 232] on div "Reassess her power-interest status and initiate a focused dialogue to address t…" at bounding box center [439, 222] width 299 height 31
click at [290, 204] on input "b. Reassess her power-interest status and initiate a focused dialogue to addres…" at bounding box center [290, 201] width 0 height 6
click at [524, 232] on div "Reassess her power-interest status and initiate a focused dialogue to address t…" at bounding box center [439, 222] width 299 height 31
click at [290, 204] on input "b. Reassess her power-interest status and initiate a focused dialogue to addres…" at bounding box center [290, 201] width 0 height 6
click at [524, 232] on div "Reassess her power-interest status and initiate a focused dialogue to address t…" at bounding box center [439, 222] width 299 height 31
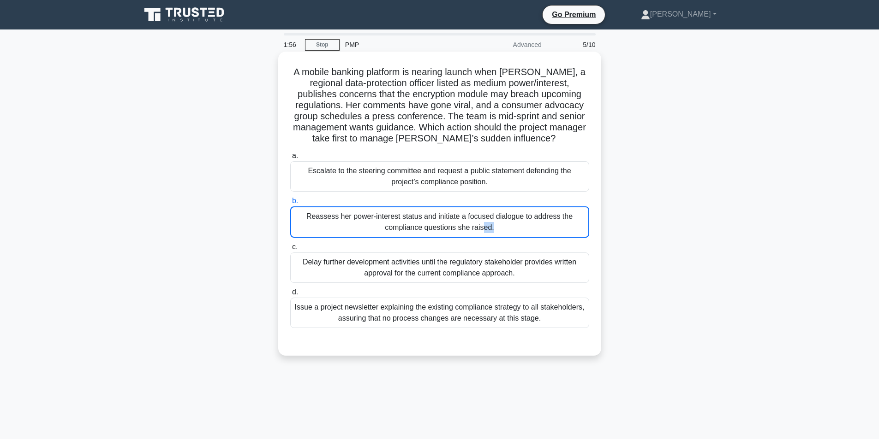
click at [290, 204] on input "b. Reassess her power-interest status and initiate a focused dialogue to addres…" at bounding box center [290, 201] width 0 height 6
click at [524, 232] on div "Reassess her power-interest status and initiate a focused dialogue to address t…" at bounding box center [439, 222] width 299 height 31
click at [290, 204] on input "b. Reassess her power-interest status and initiate a focused dialogue to addres…" at bounding box center [290, 201] width 0 height 6
click at [469, 127] on h5 "A mobile banking platform is nearing launch when Lydia, a regional data-protect…" at bounding box center [439, 105] width 301 height 78
click at [310, 228] on div "Reassess her power-interest status and initiate a focused dialogue to address t…" at bounding box center [439, 222] width 299 height 31
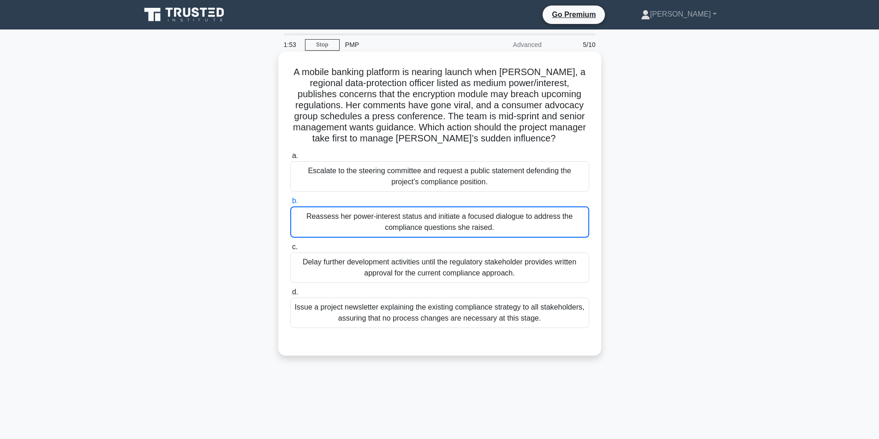
click at [290, 204] on input "b. Reassess her power-interest status and initiate a focused dialogue to addres…" at bounding box center [290, 201] width 0 height 6
click at [310, 228] on div "Reassess her power-interest status and initiate a focused dialogue to address t…" at bounding box center [439, 222] width 299 height 31
click at [290, 204] on input "b. Reassess her power-interest status and initiate a focused dialogue to addres…" at bounding box center [290, 201] width 0 height 6
click at [310, 227] on div "Reassess her power-interest status and initiate a focused dialogue to address t…" at bounding box center [439, 222] width 299 height 31
click at [290, 204] on input "b. Reassess her power-interest status and initiate a focused dialogue to addres…" at bounding box center [290, 201] width 0 height 6
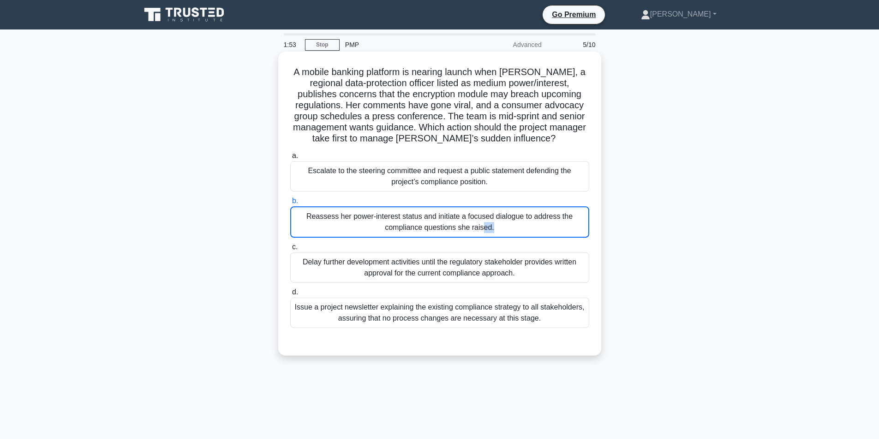
click at [310, 227] on div "Reassess her power-interest status and initiate a focused dialogue to address t…" at bounding box center [439, 222] width 299 height 31
click at [290, 204] on input "b. Reassess her power-interest status and initiate a focused dialogue to addres…" at bounding box center [290, 201] width 0 height 6
click at [310, 227] on div "Reassess her power-interest status and initiate a focused dialogue to address t…" at bounding box center [439, 222] width 299 height 31
click at [290, 204] on input "b. Reassess her power-interest status and initiate a focused dialogue to addres…" at bounding box center [290, 201] width 0 height 6
click at [310, 227] on div "Reassess her power-interest status and initiate a focused dialogue to address t…" at bounding box center [439, 222] width 299 height 31
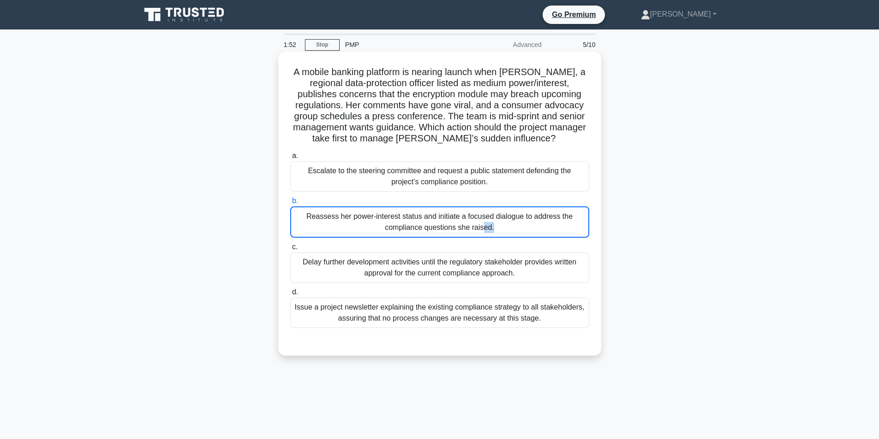
click at [290, 204] on input "b. Reassess her power-interest status and initiate a focused dialogue to addres…" at bounding box center [290, 201] width 0 height 6
click at [370, 140] on h5 "A mobile banking platform is nearing launch when Lydia, a regional data-protect…" at bounding box center [439, 105] width 301 height 78
click at [365, 214] on div "Reassess her power-interest status and initiate a focused dialogue to address t…" at bounding box center [439, 222] width 299 height 31
click at [290, 204] on input "b. Reassess her power-interest status and initiate a focused dialogue to addres…" at bounding box center [290, 201] width 0 height 6
click at [364, 215] on div "Reassess her power-interest status and initiate a focused dialogue to address t…" at bounding box center [439, 222] width 299 height 31
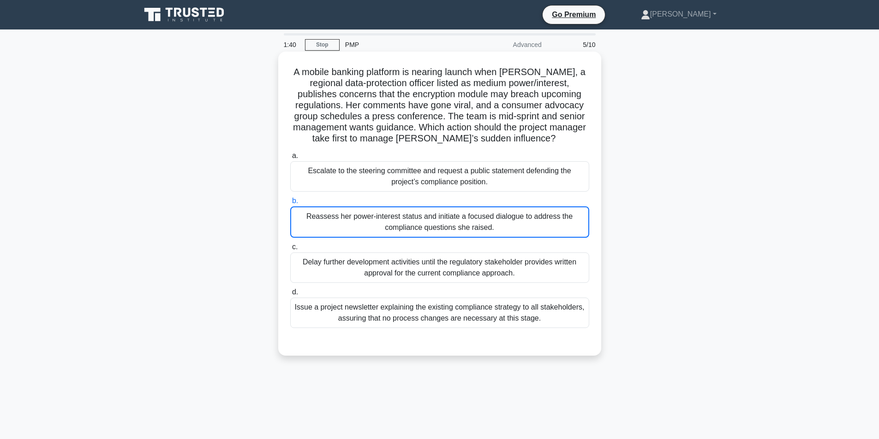
click at [290, 204] on input "b. Reassess her power-interest status and initiate a focused dialogue to addres…" at bounding box center [290, 201] width 0 height 6
click at [364, 215] on div "Reassess her power-interest status and initiate a focused dialogue to address t…" at bounding box center [439, 222] width 299 height 31
click at [290, 204] on input "b. Reassess her power-interest status and initiate a focused dialogue to addres…" at bounding box center [290, 201] width 0 height 6
click at [362, 220] on div "Reassess her power-interest status and initiate a focused dialogue to address t…" at bounding box center [439, 222] width 299 height 31
click at [290, 204] on input "b. Reassess her power-interest status and initiate a focused dialogue to addres…" at bounding box center [290, 201] width 0 height 6
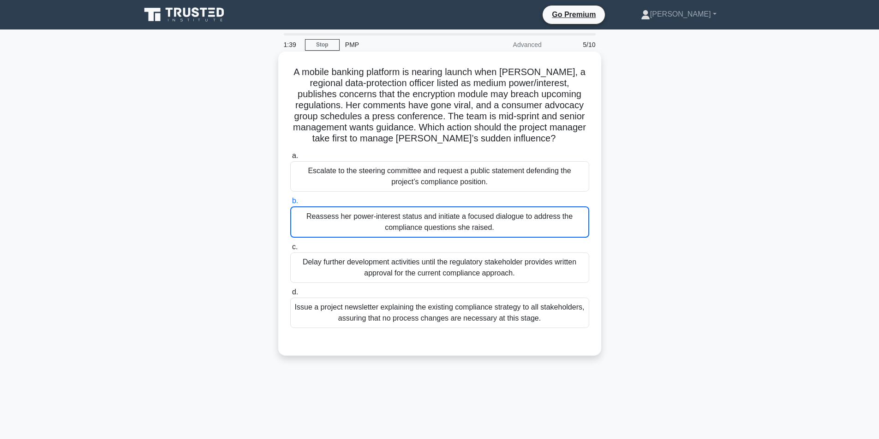
click at [403, 218] on div "Reassess her power-interest status and initiate a focused dialogue to address t…" at bounding box center [439, 222] width 299 height 31
click at [290, 204] on input "b. Reassess her power-interest status and initiate a focused dialogue to addres…" at bounding box center [290, 201] width 0 height 6
click at [403, 218] on div "Reassess her power-interest status and initiate a focused dialogue to address t…" at bounding box center [439, 222] width 299 height 31
click at [290, 204] on input "b. Reassess her power-interest status and initiate a focused dialogue to addres…" at bounding box center [290, 201] width 0 height 6
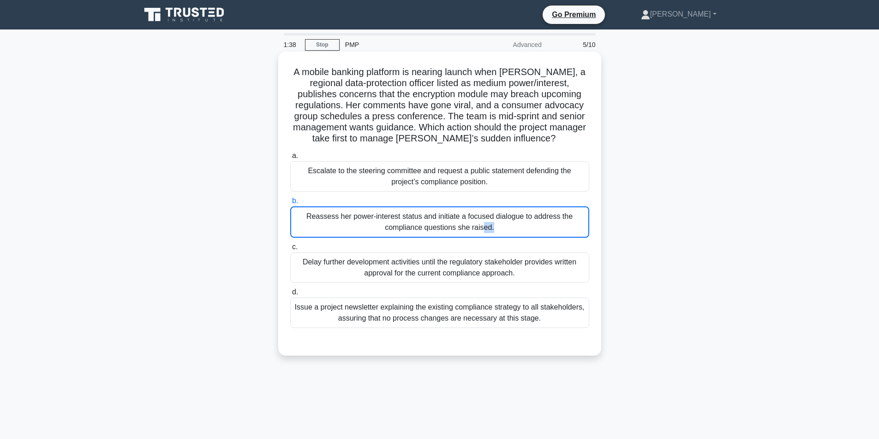
click at [403, 218] on div "Reassess her power-interest status and initiate a focused dialogue to address t…" at bounding box center [439, 222] width 299 height 31
click at [290, 204] on input "b. Reassess her power-interest status and initiate a focused dialogue to addres…" at bounding box center [290, 201] width 0 height 6
click at [514, 227] on div "Reassess her power-interest status and initiate a focused dialogue to address t…" at bounding box center [439, 222] width 299 height 31
click at [290, 204] on input "b. Reassess her power-interest status and initiate a focused dialogue to addres…" at bounding box center [290, 201] width 0 height 6
click at [422, 181] on div "Escalate to the steering committee and request a public statement defending the…" at bounding box center [439, 176] width 299 height 30
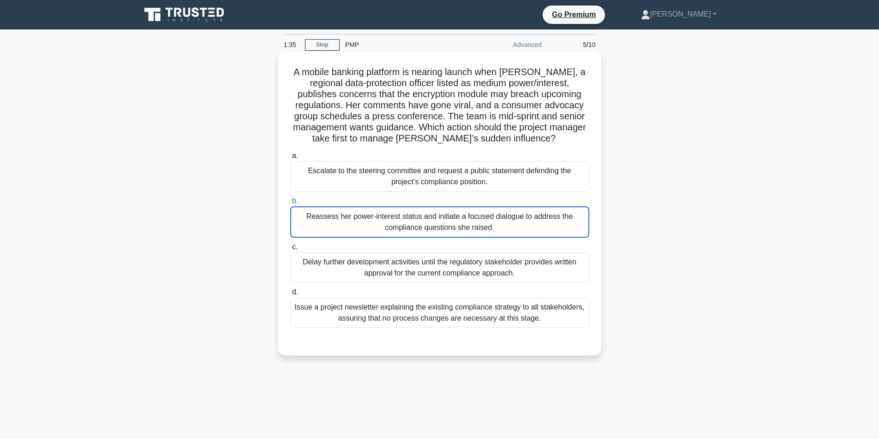
click at [290, 159] on input "a. Escalate to the steering committee and request a public statement defending …" at bounding box center [290, 156] width 0 height 6
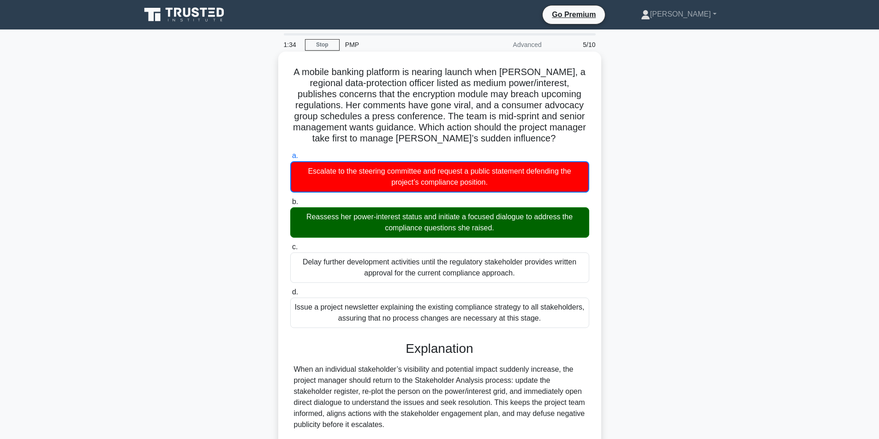
click at [412, 216] on div "Reassess her power-interest status and initiate a focused dialogue to address t…" at bounding box center [439, 223] width 299 height 30
click at [290, 205] on input "b. Reassess her power-interest status and initiate a focused dialogue to addres…" at bounding box center [290, 202] width 0 height 6
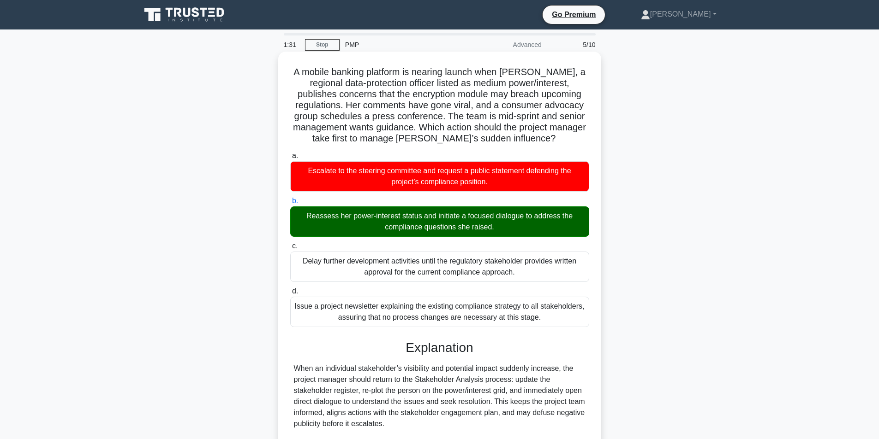
click at [412, 217] on div "Reassess her power-interest status and initiate a focused dialogue to address t…" at bounding box center [439, 222] width 299 height 30
click at [290, 204] on input "b. Reassess her power-interest status and initiate a focused dialogue to addres…" at bounding box center [290, 201] width 0 height 6
click at [415, 222] on div "Reassess her power-interest status and initiate a focused dialogue to address t…" at bounding box center [439, 222] width 299 height 30
click at [290, 204] on input "b. Reassess her power-interest status and initiate a focused dialogue to addres…" at bounding box center [290, 201] width 0 height 6
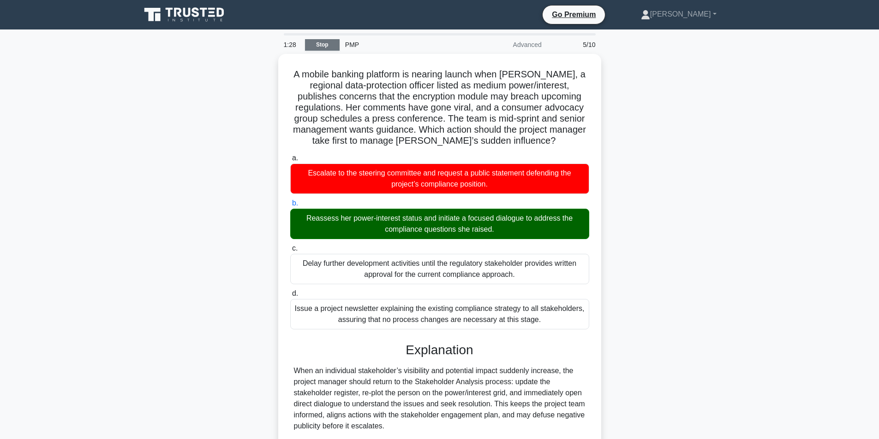
click at [322, 45] on link "Stop" at bounding box center [322, 45] width 35 height 12
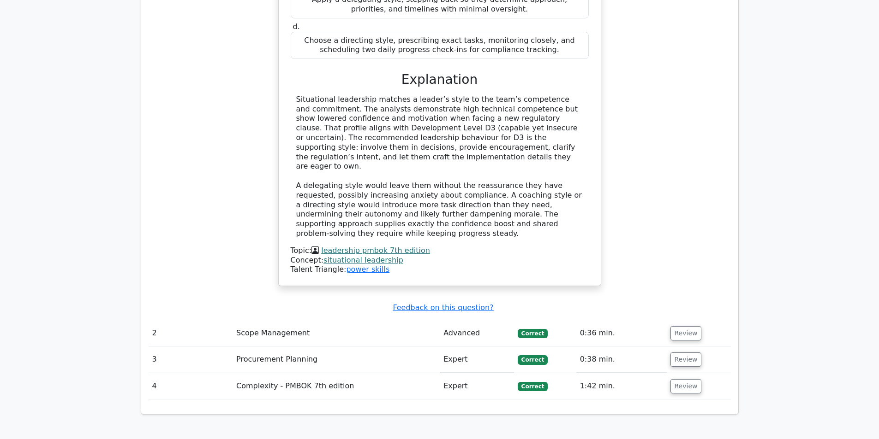
scroll to position [968, 0]
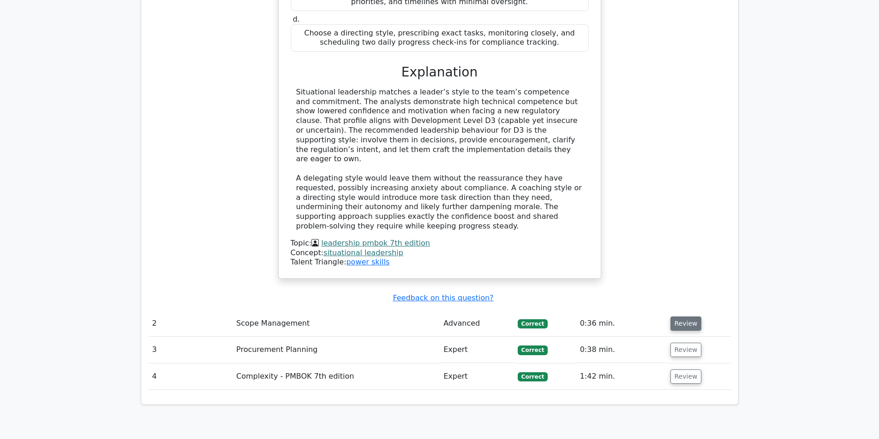
click at [684, 317] on button "Review" at bounding box center [685, 324] width 31 height 14
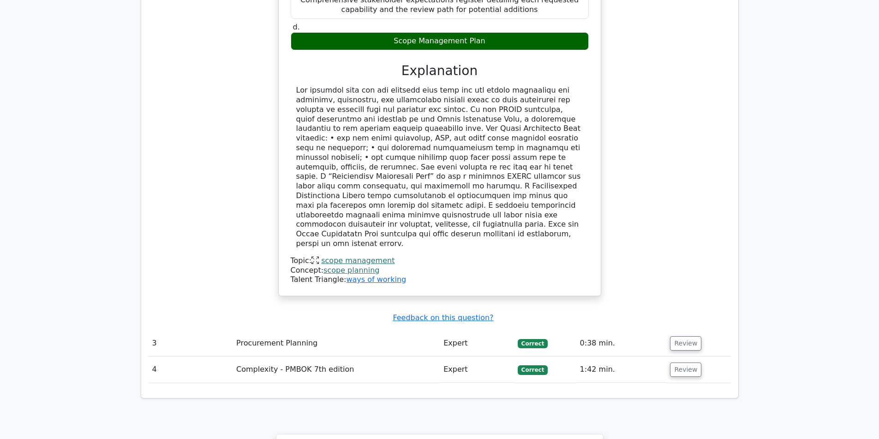
scroll to position [1522, 0]
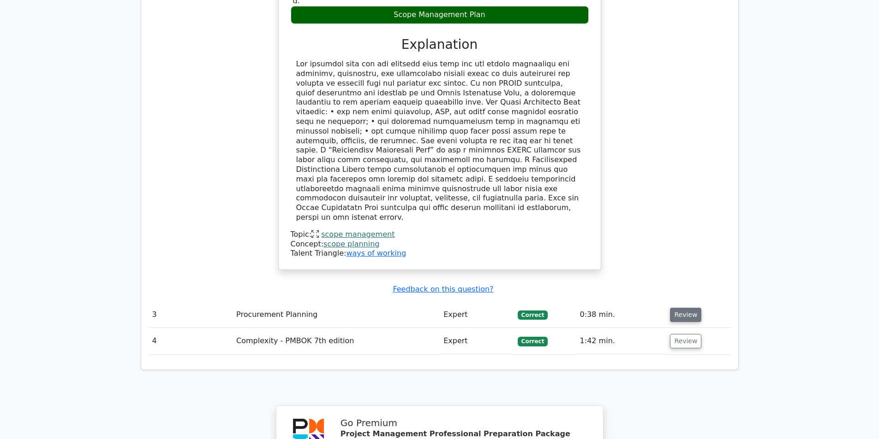
click at [678, 308] on button "Review" at bounding box center [685, 315] width 31 height 14
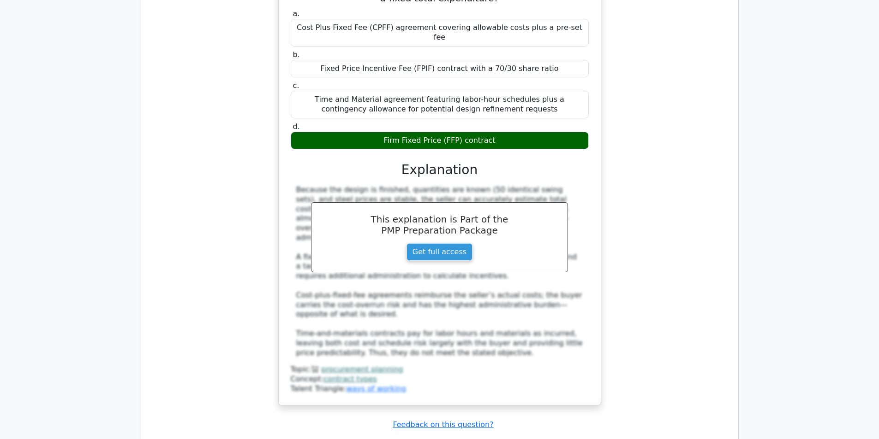
scroll to position [1983, 0]
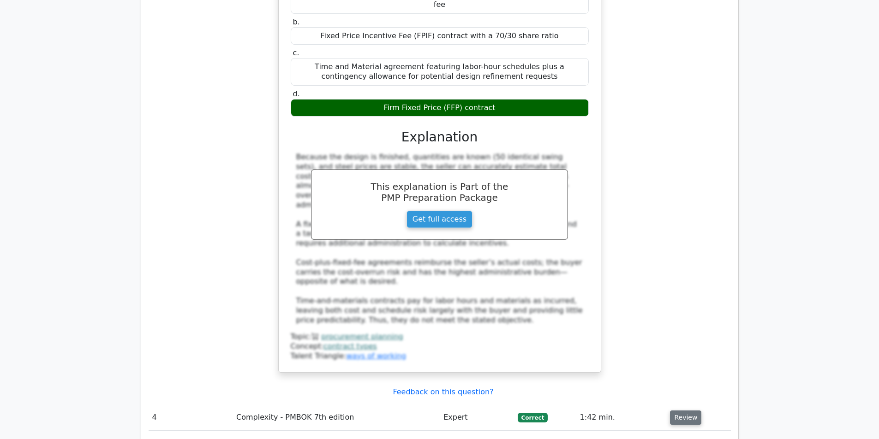
click at [682, 411] on button "Review" at bounding box center [685, 418] width 31 height 14
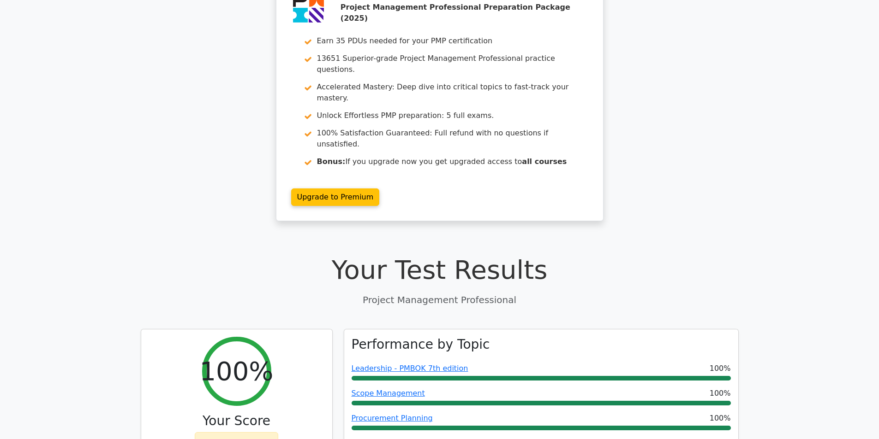
scroll to position [0, 0]
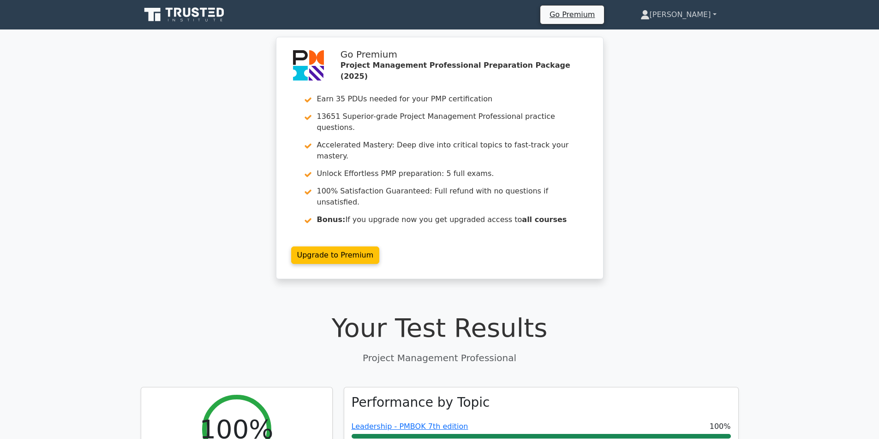
click at [689, 8] on link "[PERSON_NAME]" at bounding box center [678, 15] width 120 height 18
click at [677, 37] on link "Profile" at bounding box center [654, 36] width 73 height 15
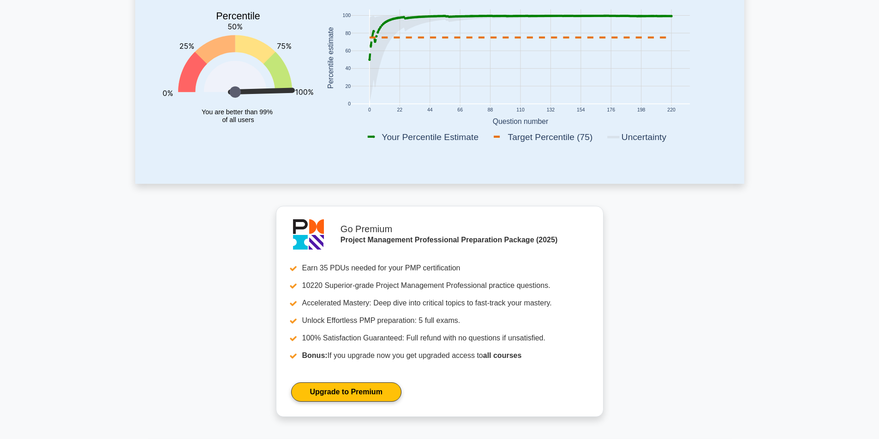
scroll to position [46, 0]
